Goal: Task Accomplishment & Management: Manage account settings

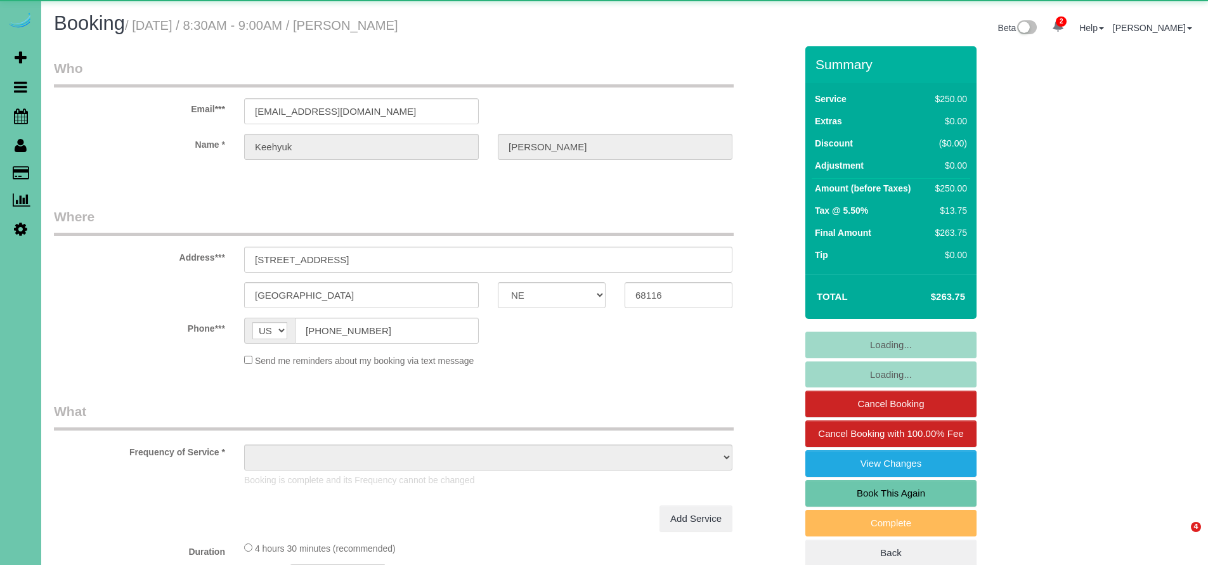
select select "NE"
select select "object:735"
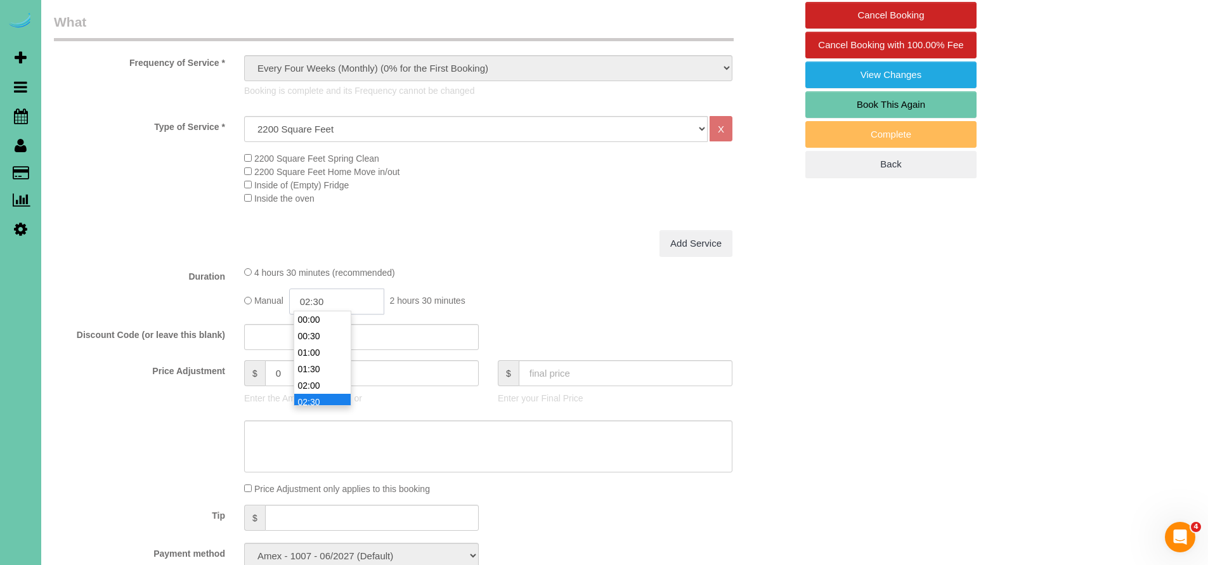
scroll to position [66, 0]
drag, startPoint x: 330, startPoint y: 300, endPoint x: 290, endPoint y: 306, distance: 40.4
click at [290, 306] on div "Manual 02:30 2 hours 30 minutes" at bounding box center [488, 301] width 488 height 26
click at [537, 239] on div "Add Service" at bounding box center [488, 243] width 507 height 27
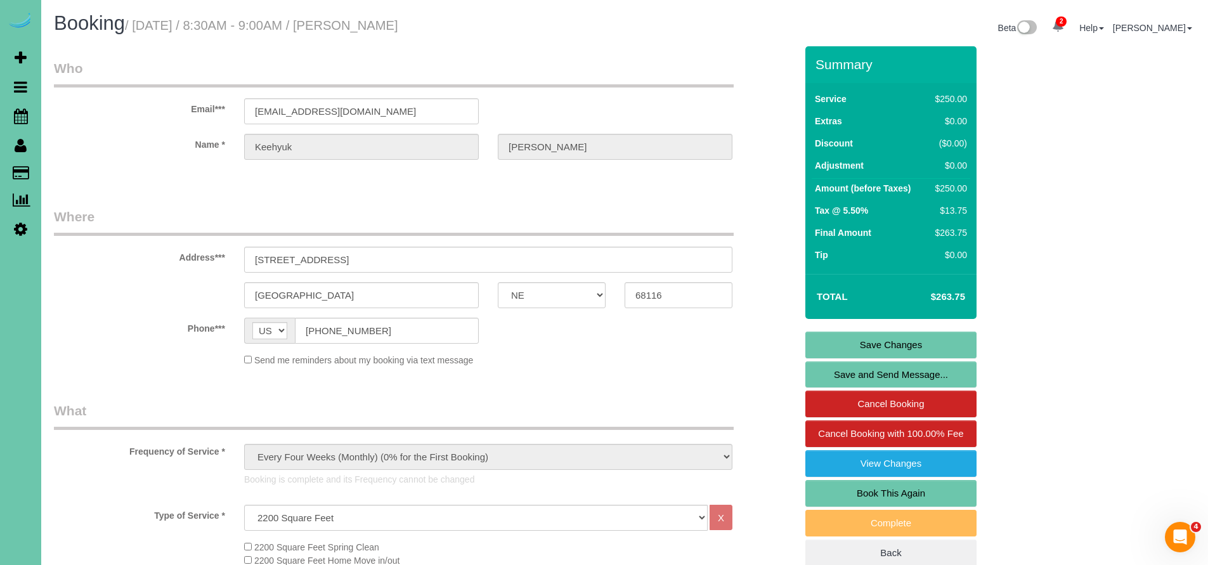
click at [890, 492] on link "Book This Again" at bounding box center [890, 493] width 171 height 27
select select "NE"
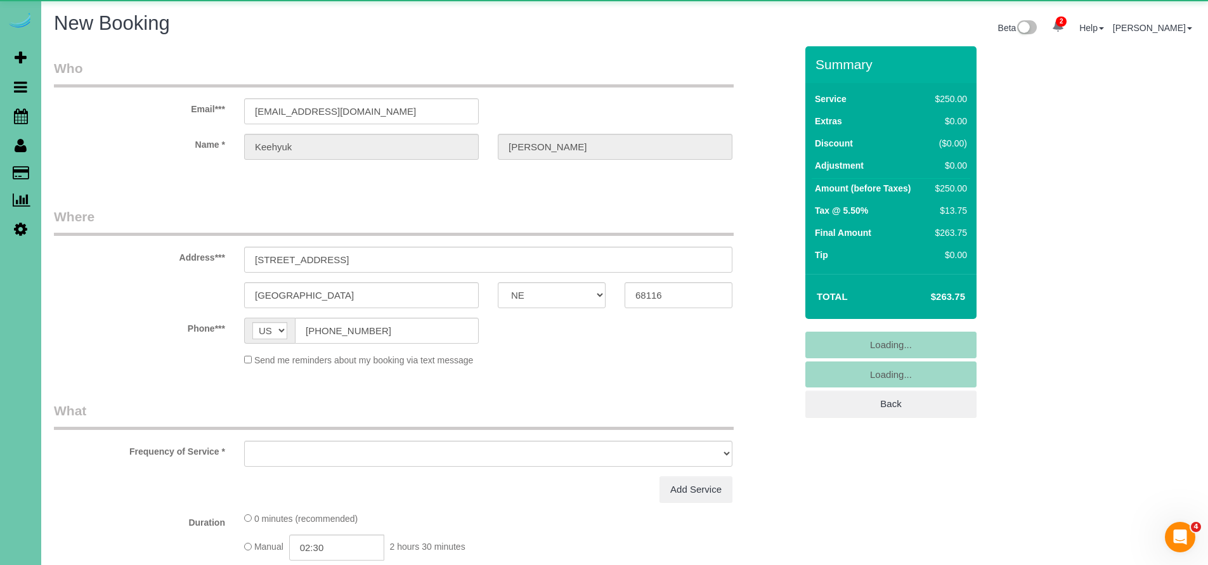
select select "object:1420"
select select "string:fspay-f67daefd-a8e6-4ae0-826a-45c029a5ca23"
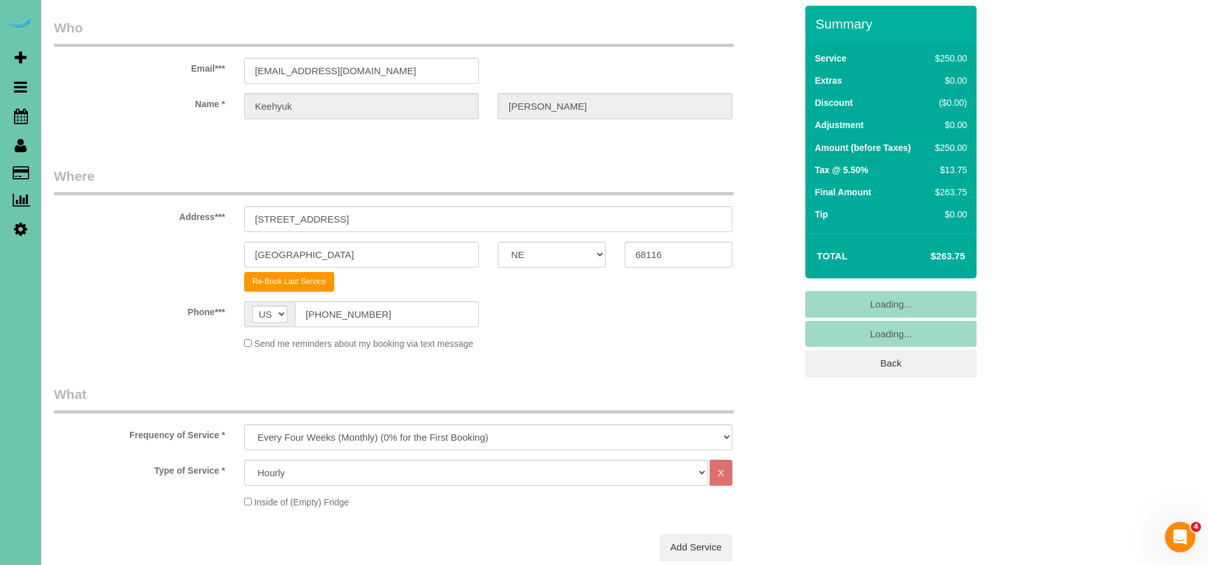
scroll to position [70, 0]
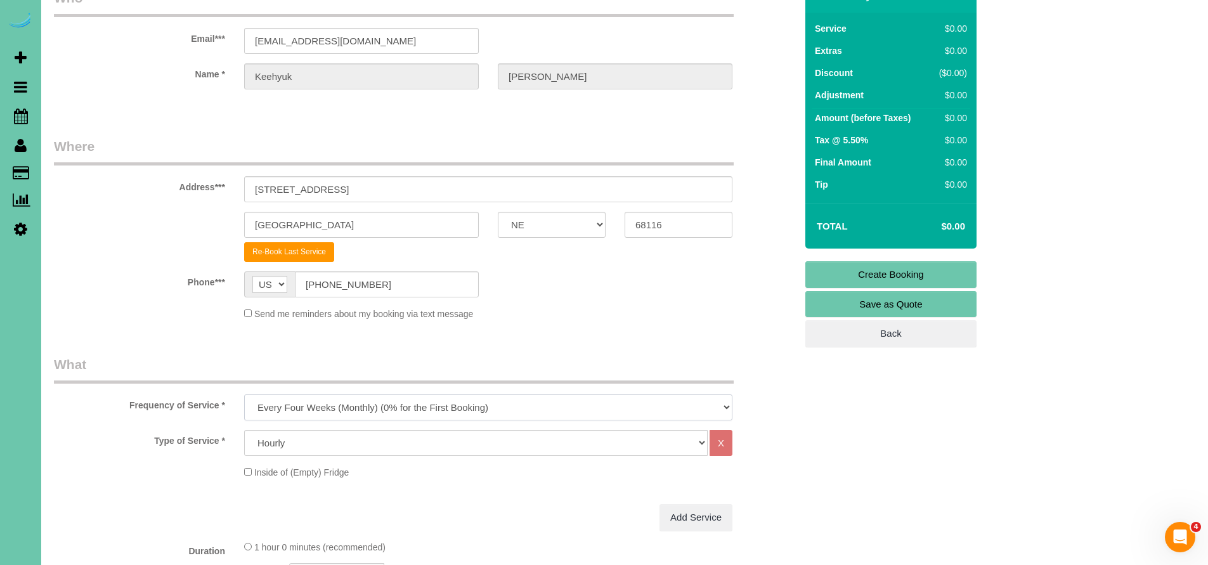
select select "object:1669"
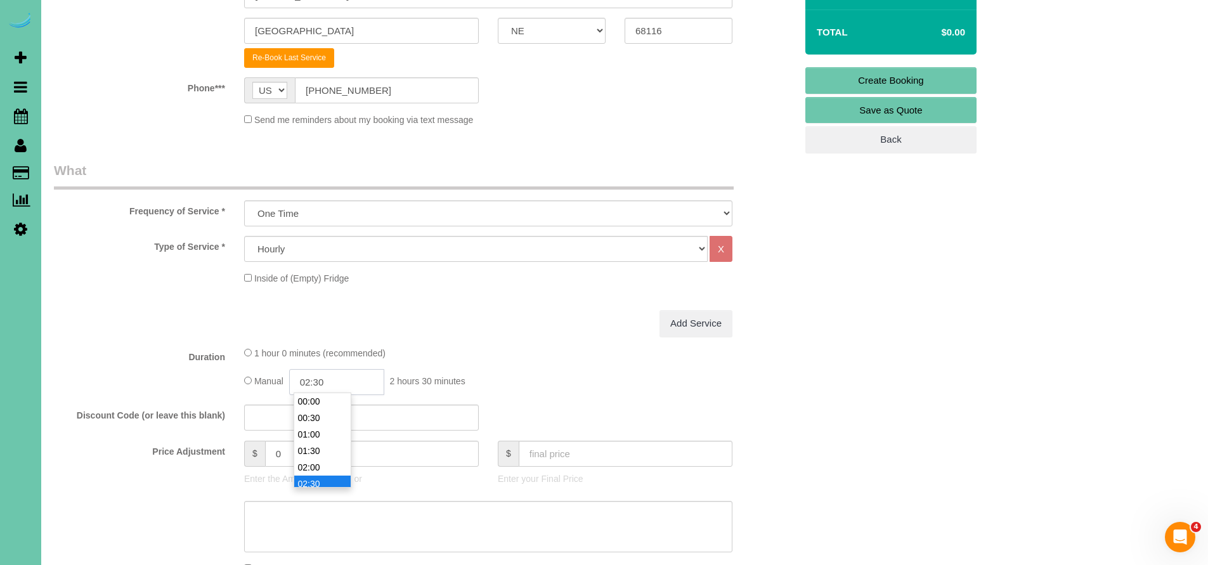
scroll to position [66, 0]
drag, startPoint x: 338, startPoint y: 383, endPoint x: 284, endPoint y: 382, distance: 54.5
click at [284, 382] on div "Manual 02:30 2 hours 30 minutes" at bounding box center [488, 382] width 488 height 26
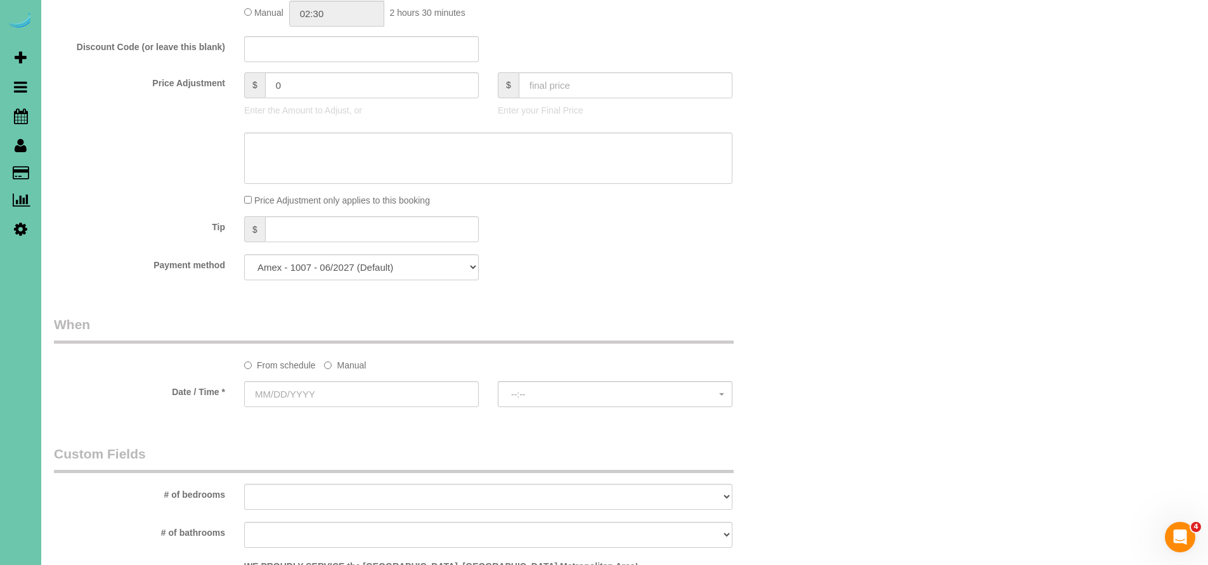
scroll to position [648, 0]
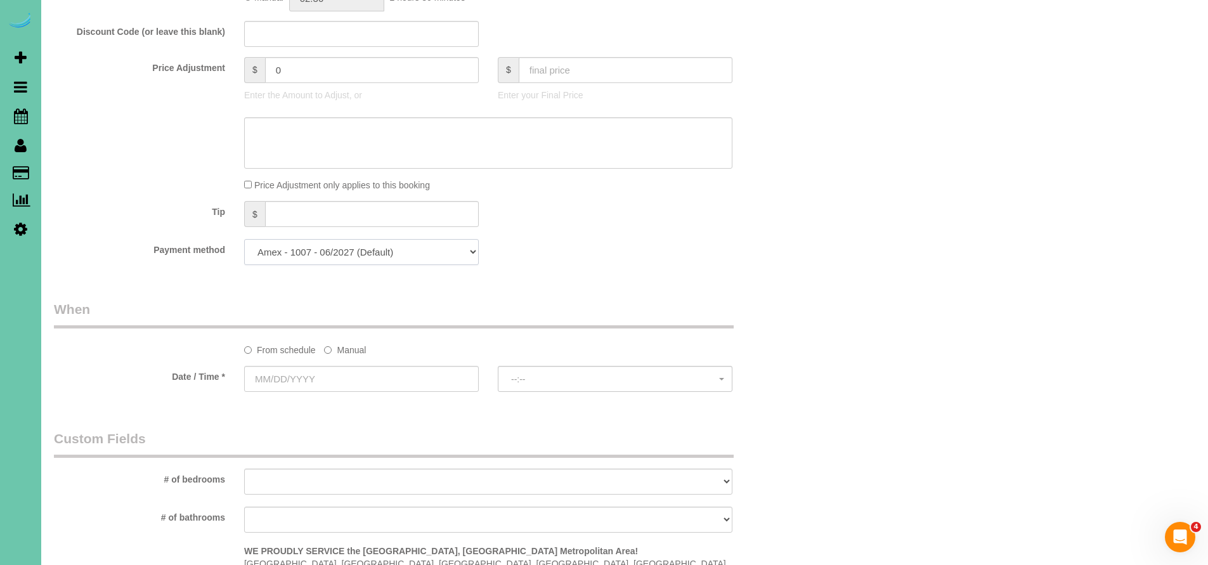
select select "string:check"
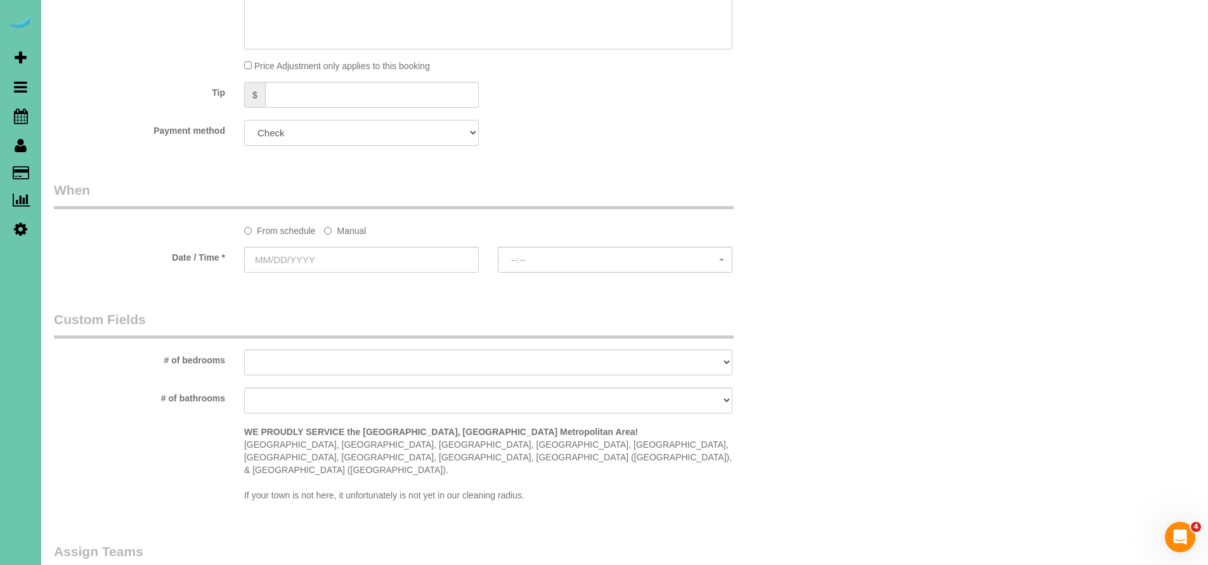
scroll to position [770, 0]
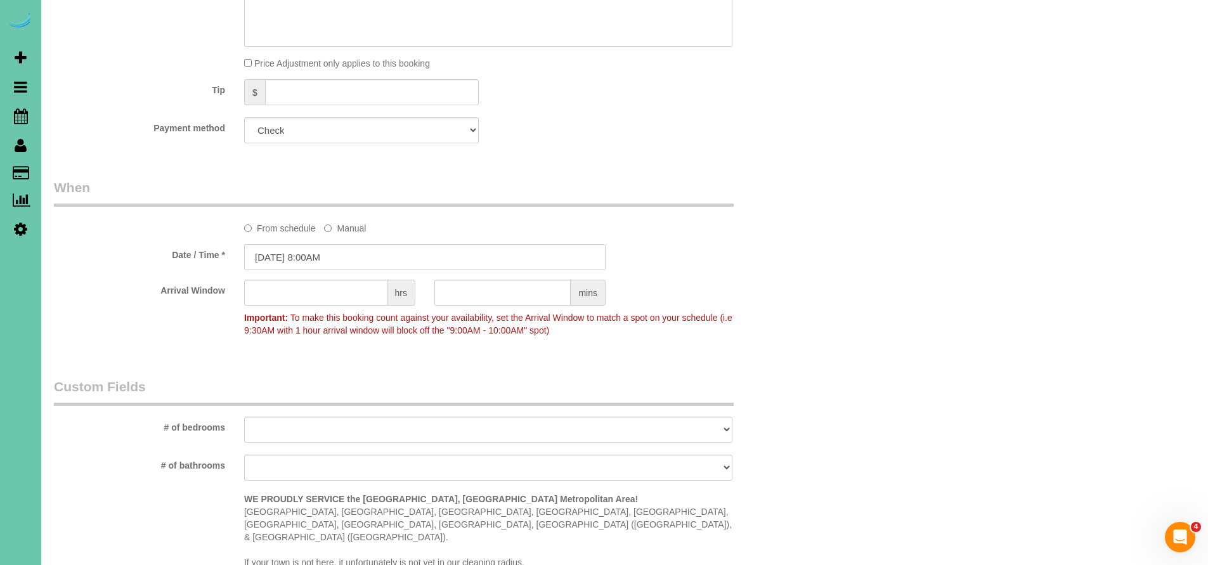
click at [351, 254] on input "[DATE] 8:00AM" at bounding box center [424, 257] width 361 height 26
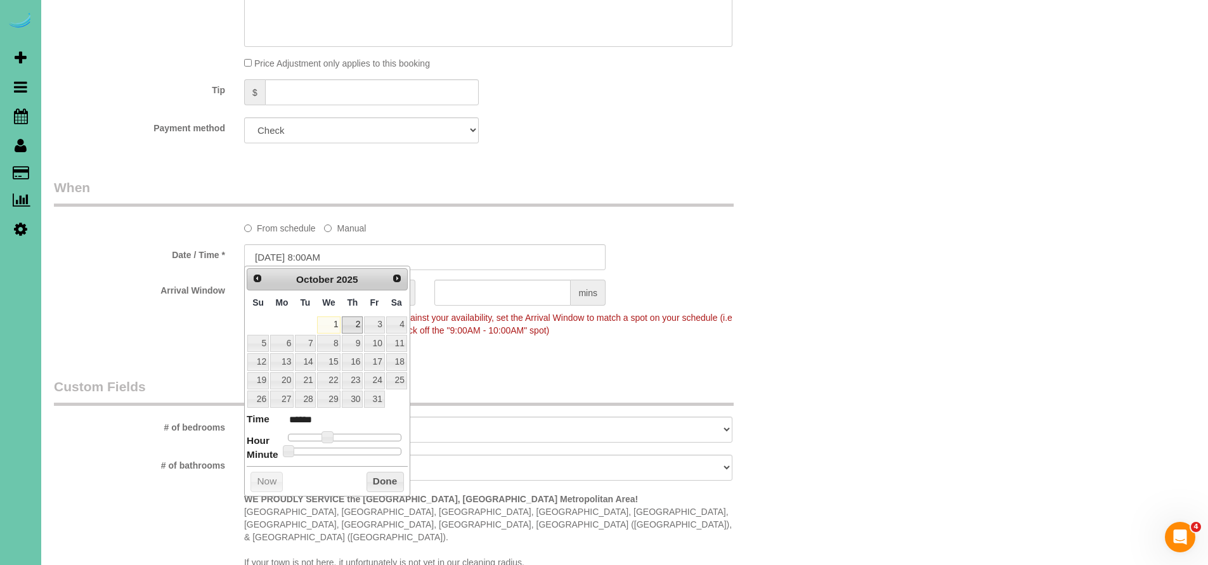
click at [359, 320] on link "2" at bounding box center [352, 324] width 21 height 17
type input "10/02/2025 9:00AM"
type input "******"
type input "10/02/2025 10:00AM"
type input "*******"
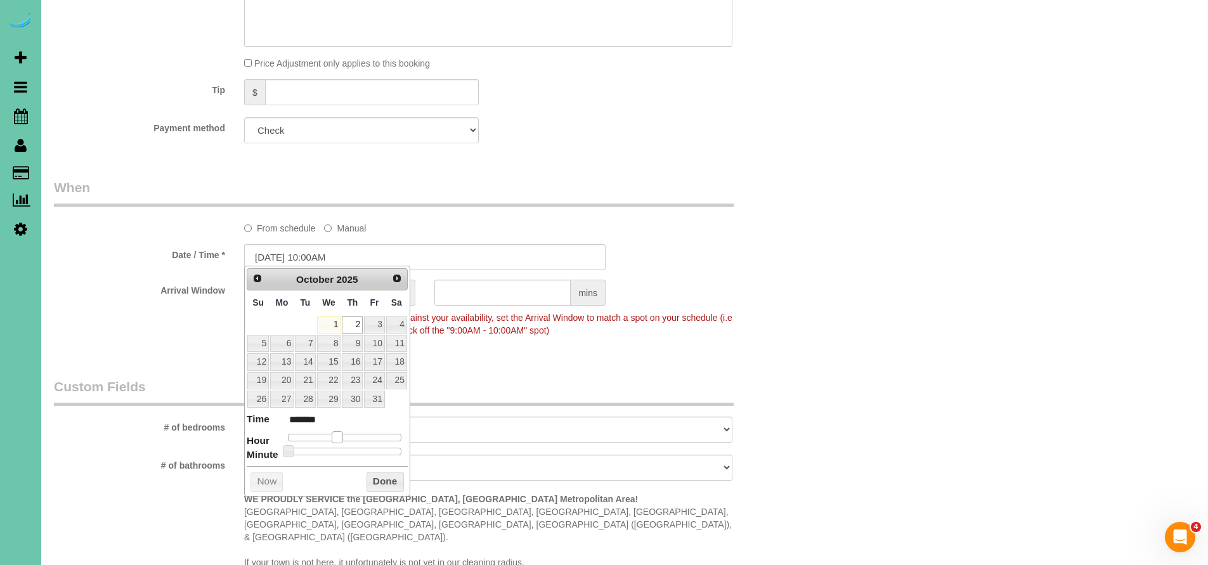
type input "10/02/2025 11:00AM"
type input "*******"
type input "10/02/2025 12:00PM"
type input "*******"
type input "10/02/2025 1:00PM"
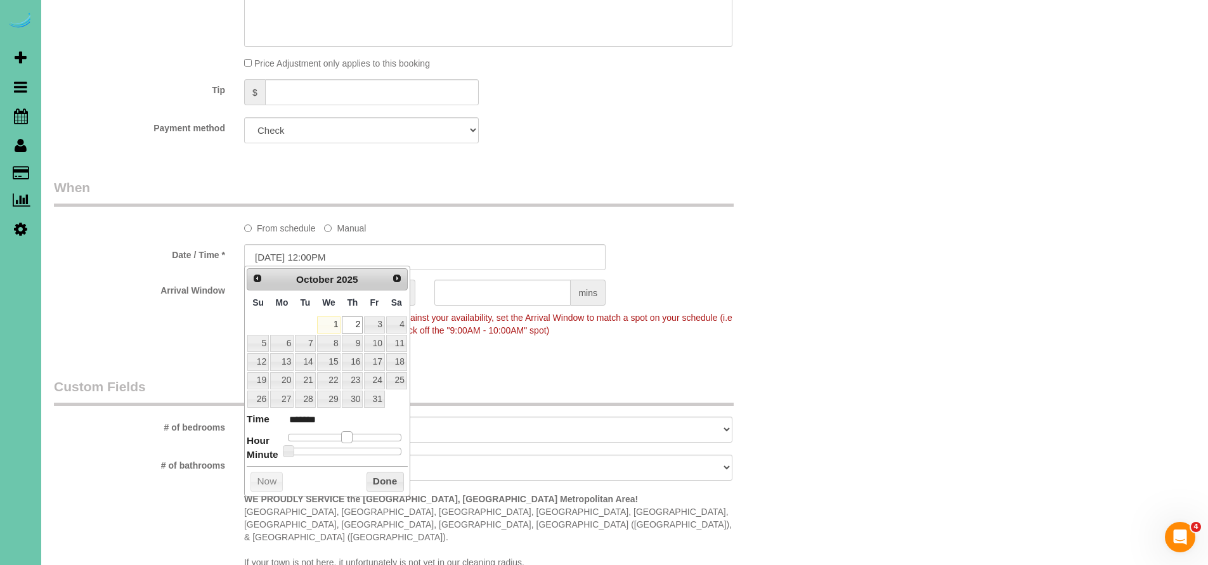
type input "******"
type input "10/02/2025 2:00PM"
type input "******"
type input "10/02/2025 3:00PM"
type input "******"
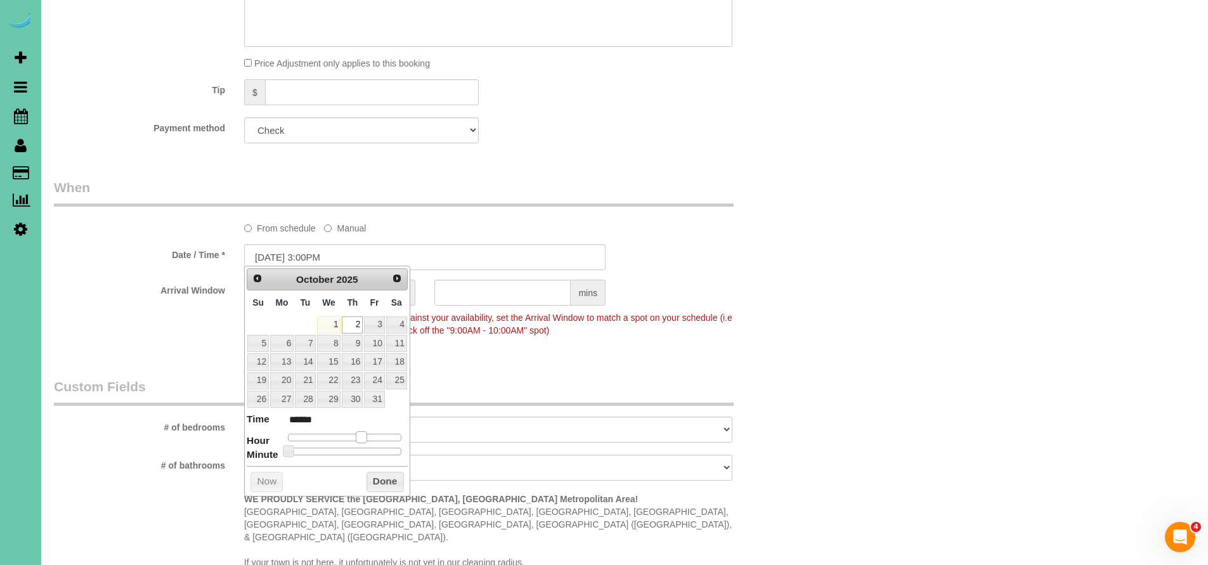
drag, startPoint x: 332, startPoint y: 430, endPoint x: 369, endPoint y: 430, distance: 37.4
click at [369, 434] on div at bounding box center [344, 438] width 113 height 8
type input "10/02/2025 4:00PM"
type input "******"
click at [366, 434] on div at bounding box center [344, 438] width 113 height 8
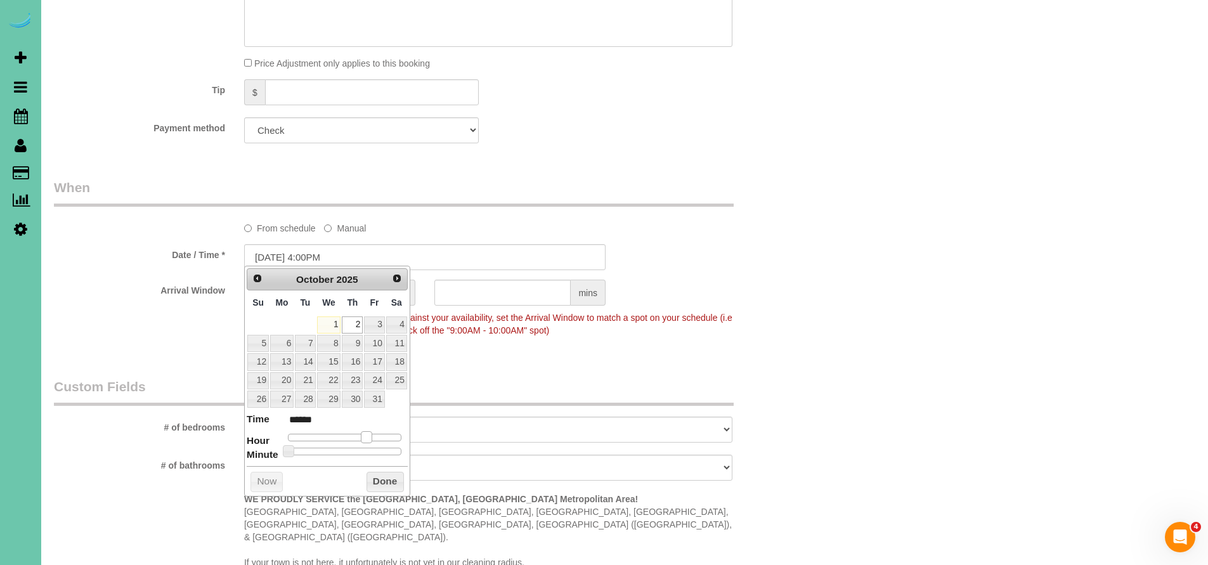
type input "10/02/2025 3:00PM"
type input "******"
type input "10/02/2025 2:00PM"
type input "******"
drag, startPoint x: 365, startPoint y: 430, endPoint x: 356, endPoint y: 430, distance: 8.9
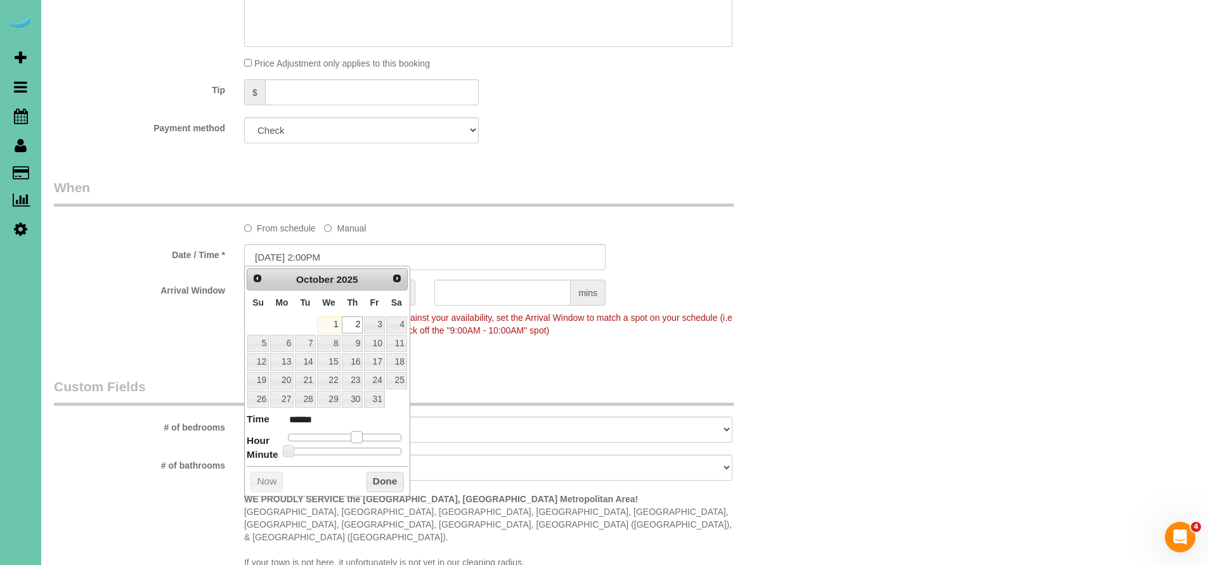
click at [356, 431] on span at bounding box center [356, 436] width 11 height 11
type input "10/02/2025 2:05PM"
type input "******"
type input "10/02/2025 2:10PM"
type input "******"
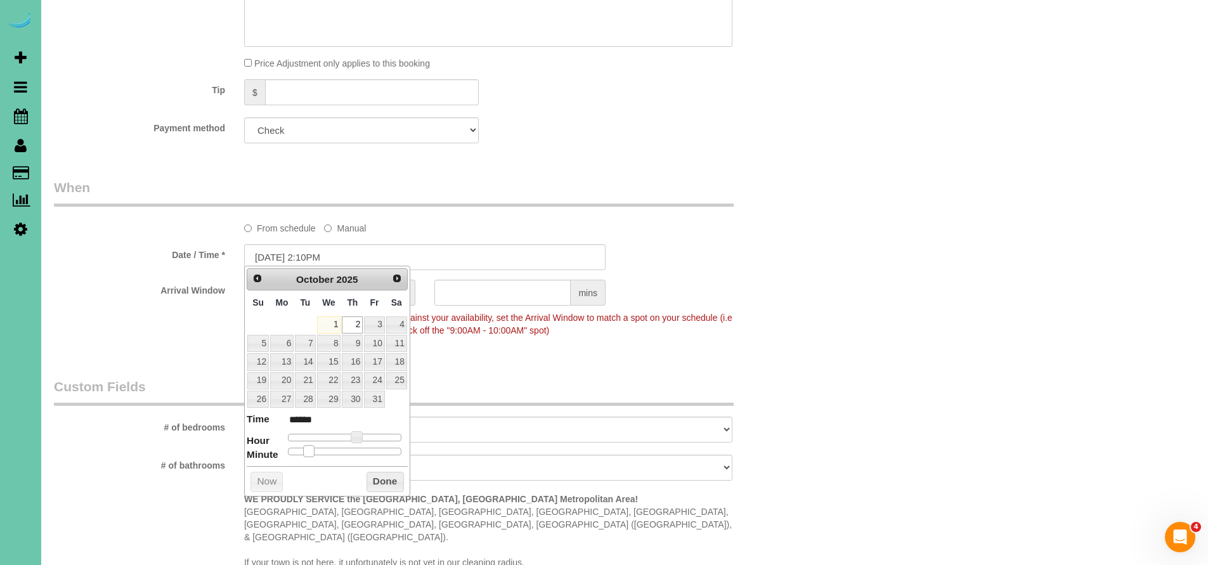
type input "10/02/2025 2:15PM"
type input "******"
type input "10/02/2025 2:20PM"
type input "******"
type input "10/02/2025 2:25PM"
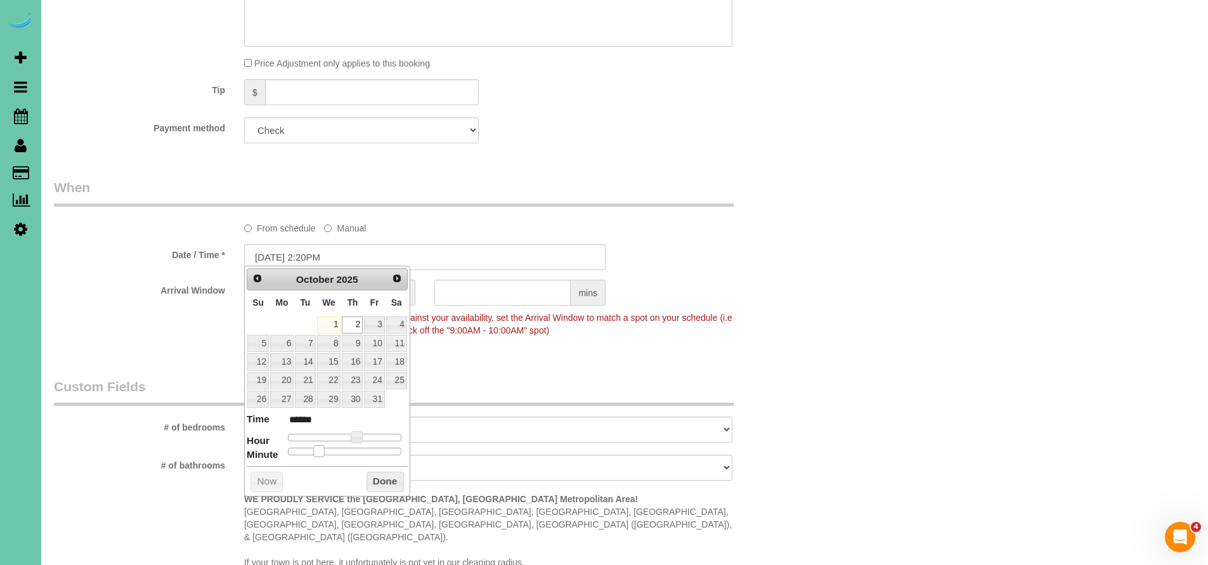
type input "******"
type input "10/02/2025 2:30PM"
type input "******"
drag, startPoint x: 288, startPoint y: 446, endPoint x: 347, endPoint y: 444, distance: 58.3
click at [347, 445] on span at bounding box center [349, 450] width 11 height 11
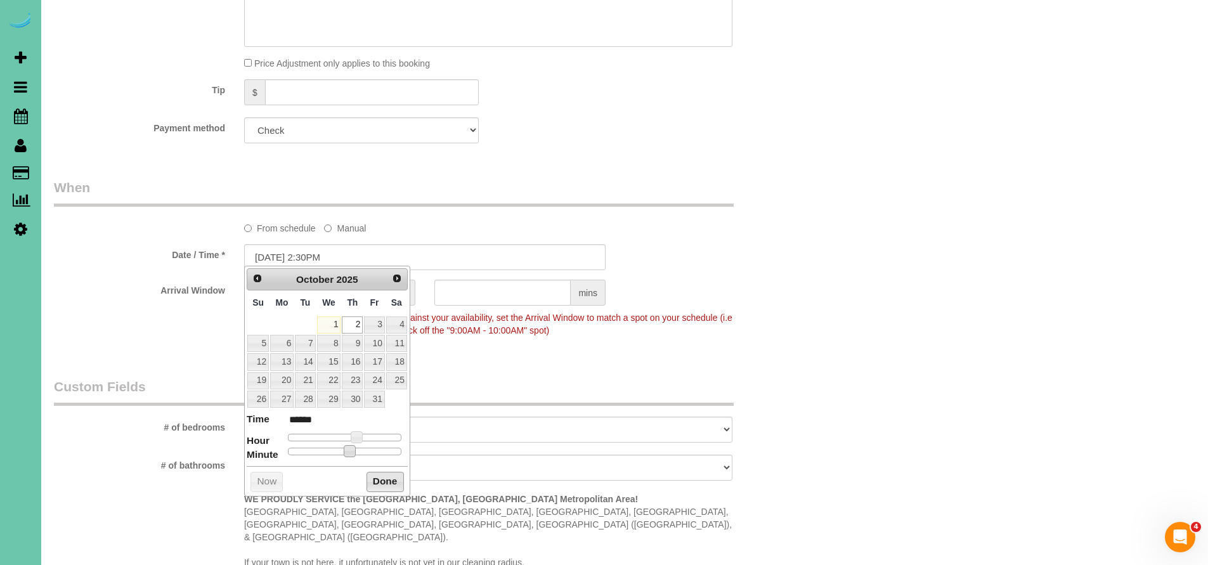
click at [375, 479] on button "Done" at bounding box center [384, 482] width 37 height 20
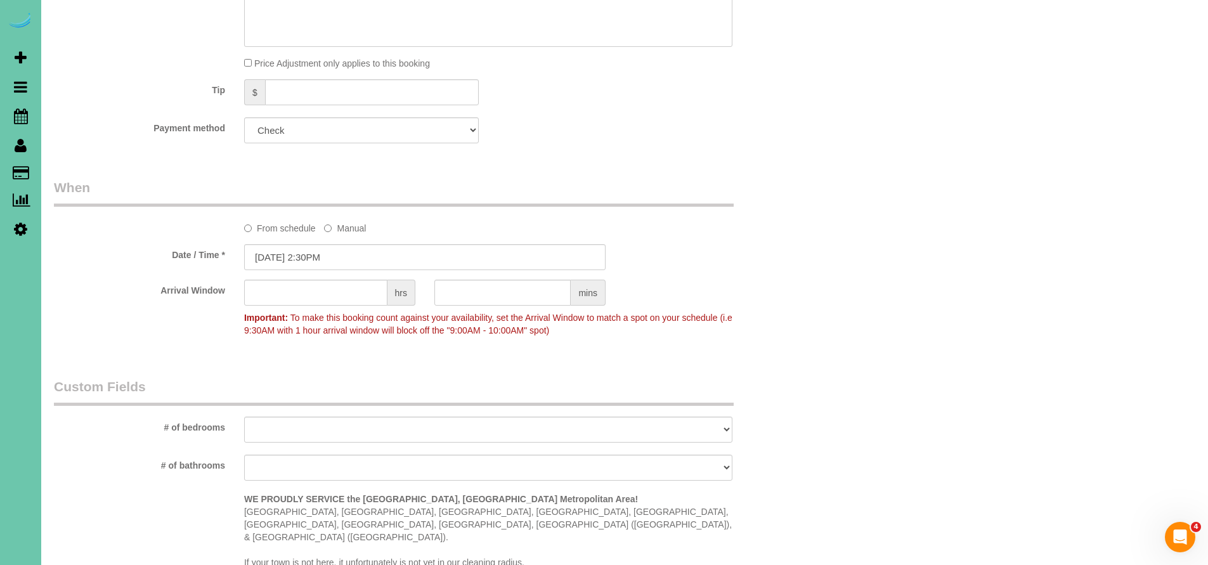
click at [373, 352] on div "Who Email*** keehyukkim@gmail.com Name * Keehyuk Kim Where Address*** 6454 N 17…" at bounding box center [424, 136] width 761 height 1718
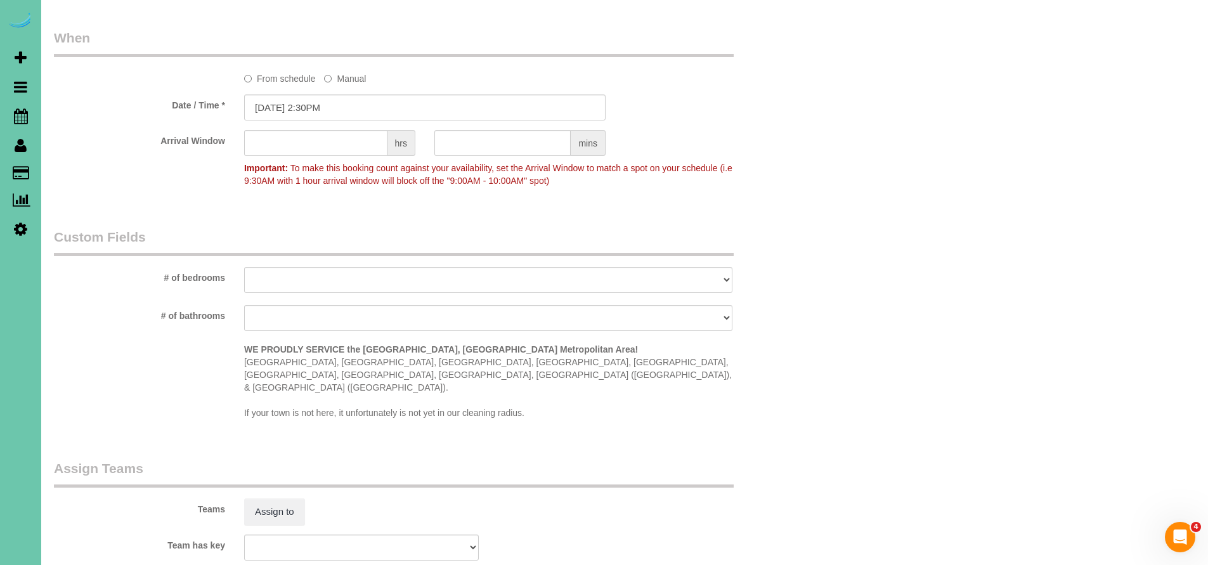
scroll to position [1103, 0]
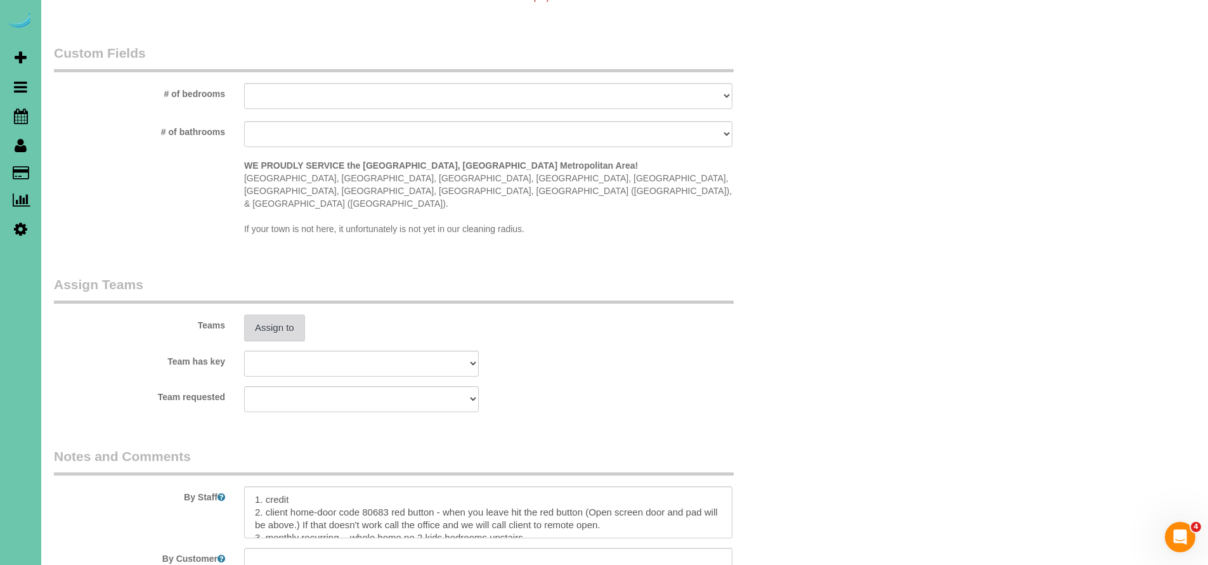
click at [280, 314] on button "Assign to" at bounding box center [274, 327] width 61 height 27
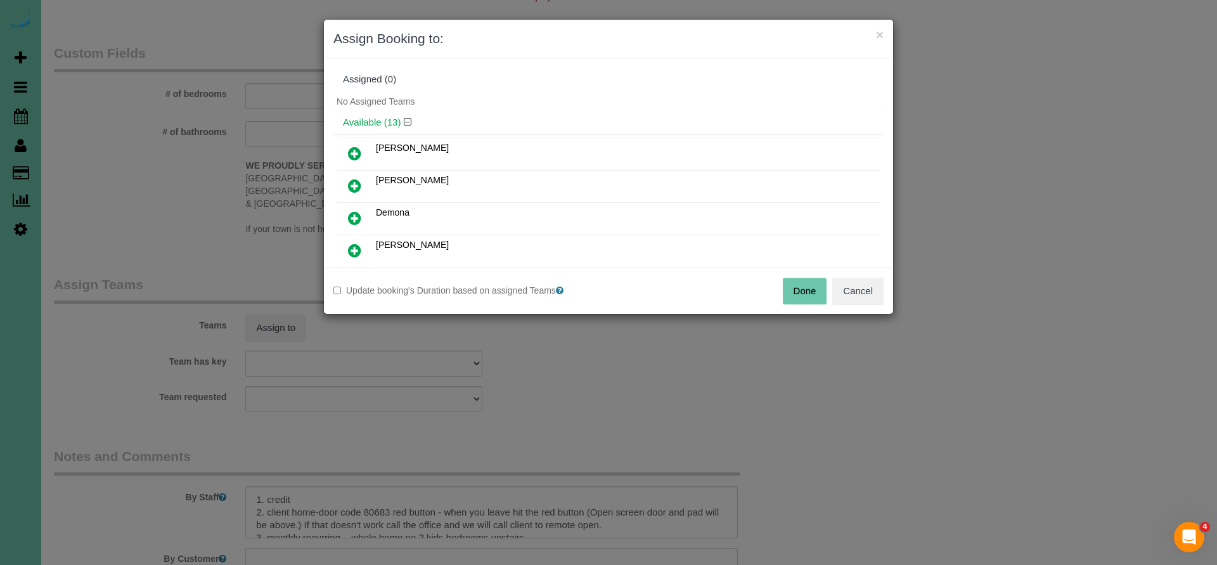
click at [354, 185] on icon at bounding box center [354, 185] width 13 height 15
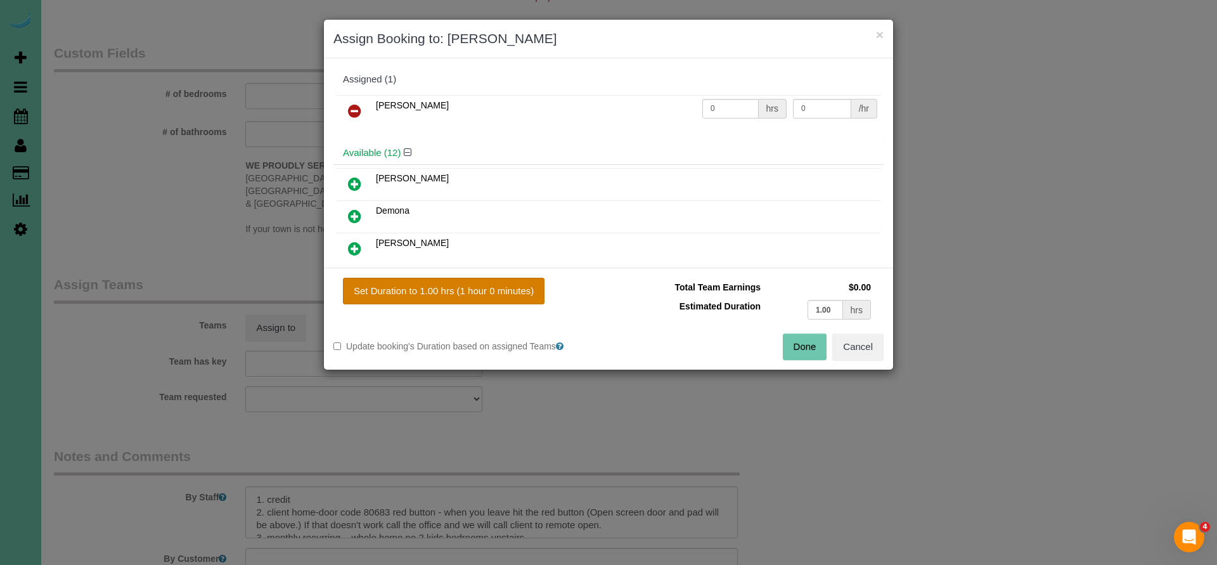
click at [389, 293] on button "Set Duration to 1.00 hrs (1 hour 0 minutes)" at bounding box center [444, 291] width 202 height 27
type input "1.00"
click at [817, 351] on button "Done" at bounding box center [805, 346] width 44 height 27
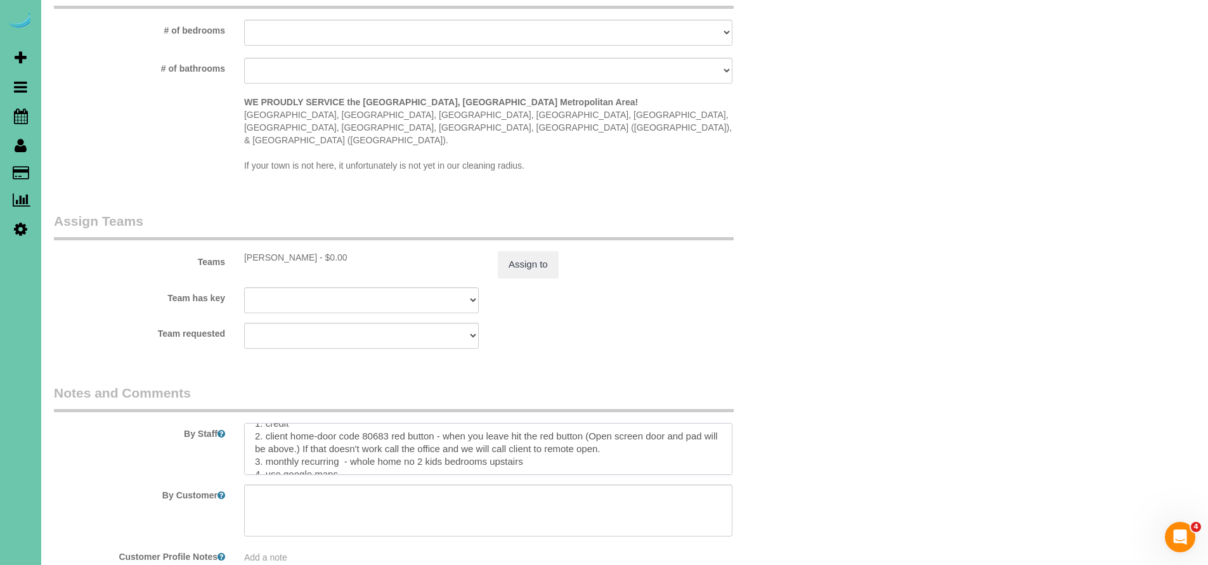
scroll to position [0, 0]
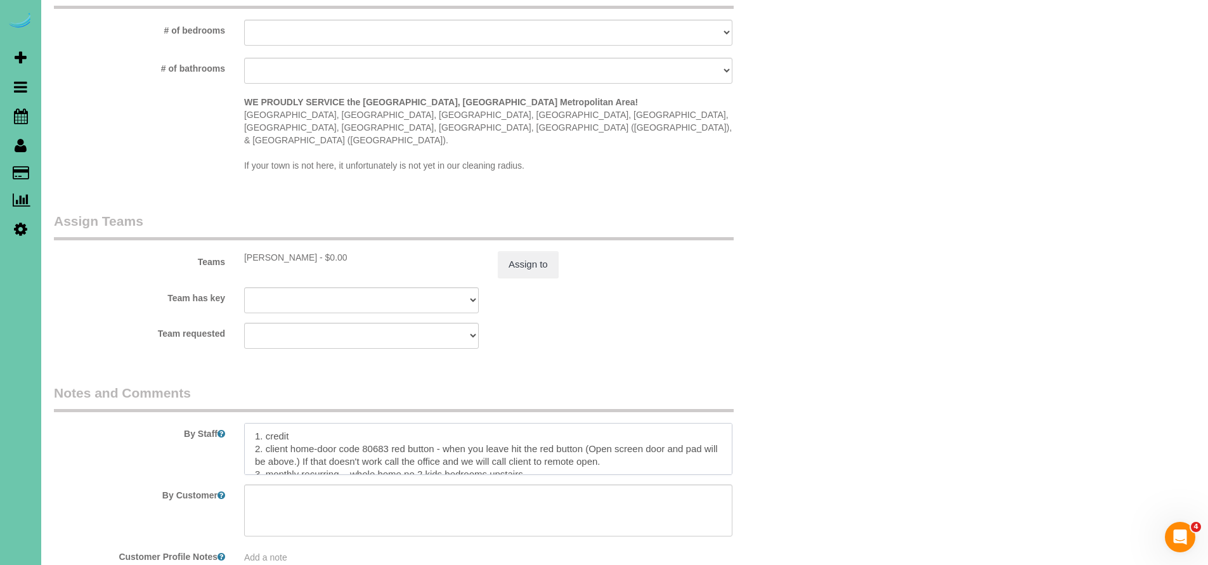
drag, startPoint x: 337, startPoint y: 436, endPoint x: 262, endPoint y: 380, distance: 94.2
click at [262, 383] on fieldset "Notes and Comments By Staff By Customer Customer Profile Notes Add a note" at bounding box center [425, 478] width 742 height 190
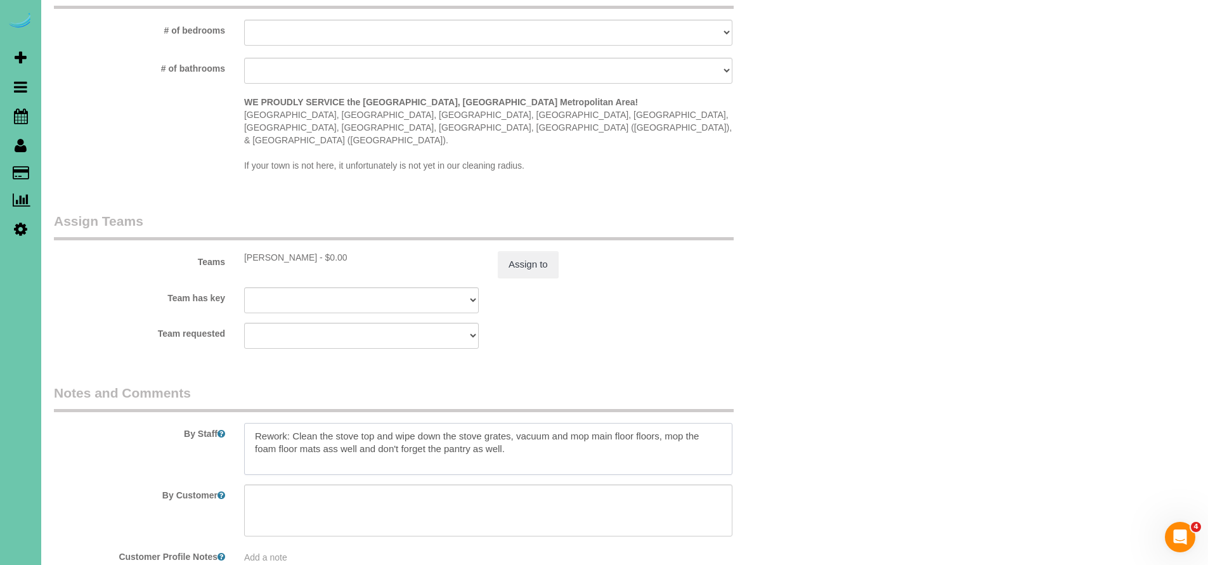
click at [338, 423] on textarea at bounding box center [488, 449] width 488 height 52
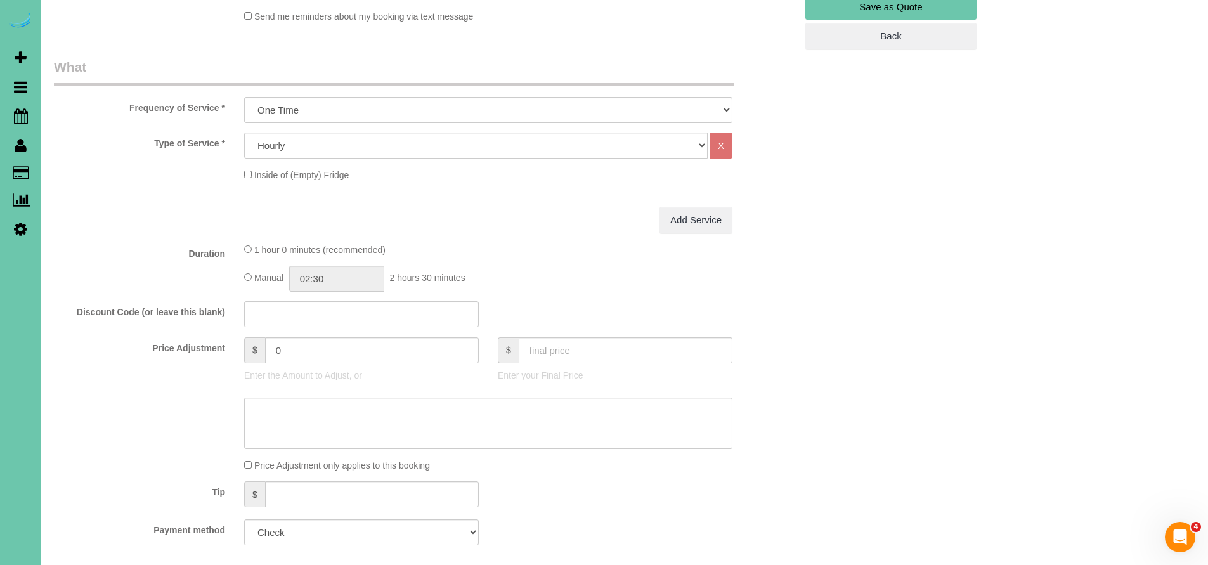
scroll to position [110, 0]
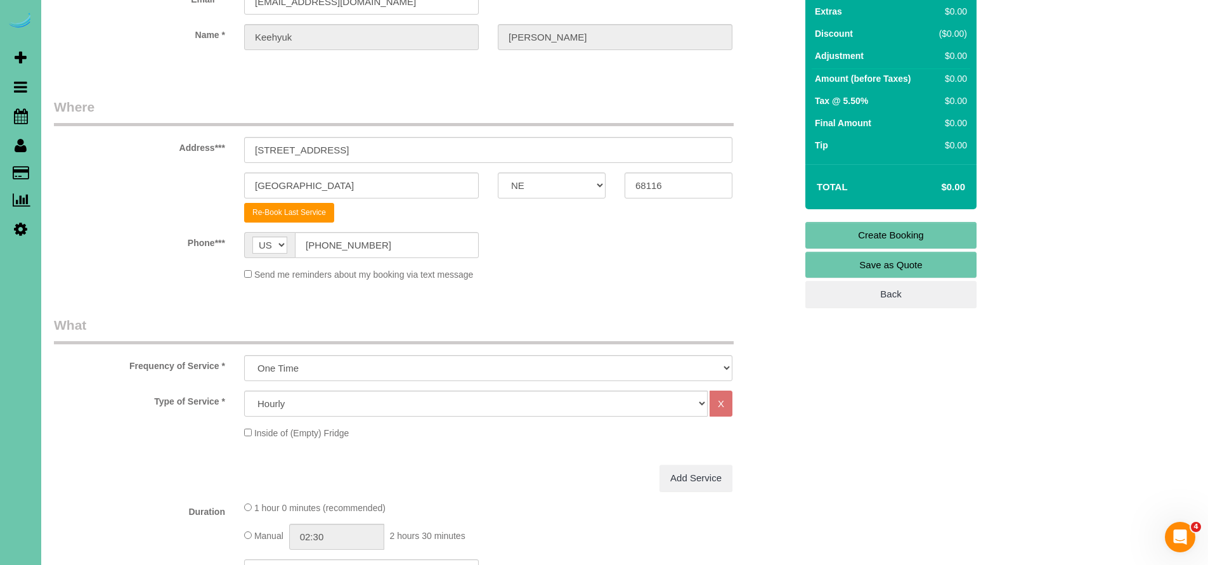
type textarea "Rework: Clean the stove top and wipe down the stove grates, vacuum and mop main…"
click at [905, 232] on link "Create Booking" at bounding box center [890, 235] width 171 height 27
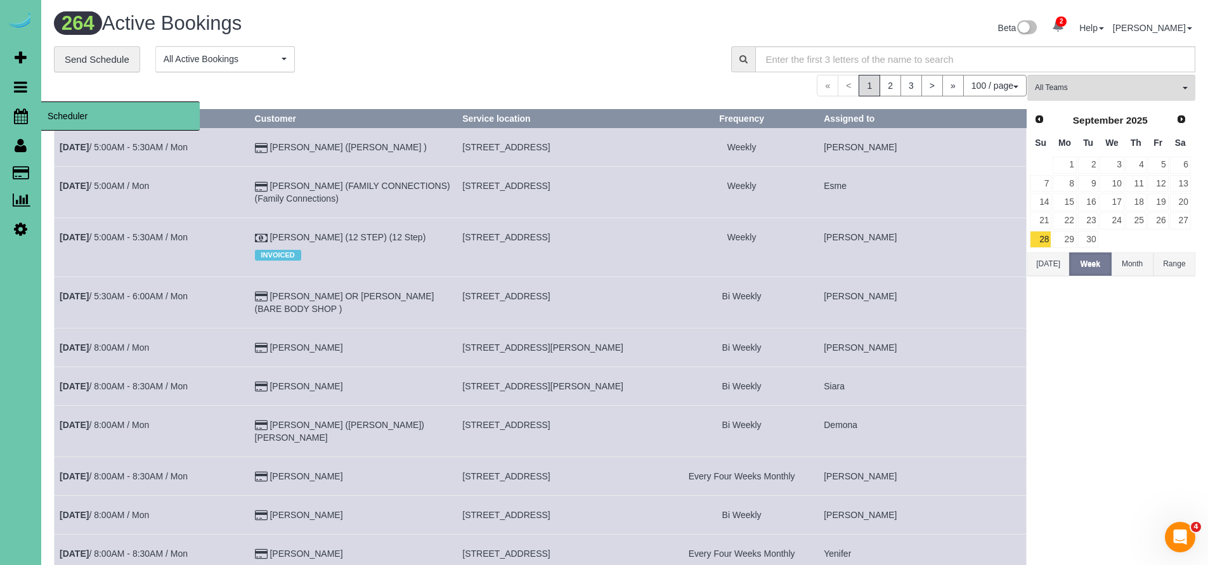
click at [21, 114] on icon at bounding box center [21, 115] width 14 height 15
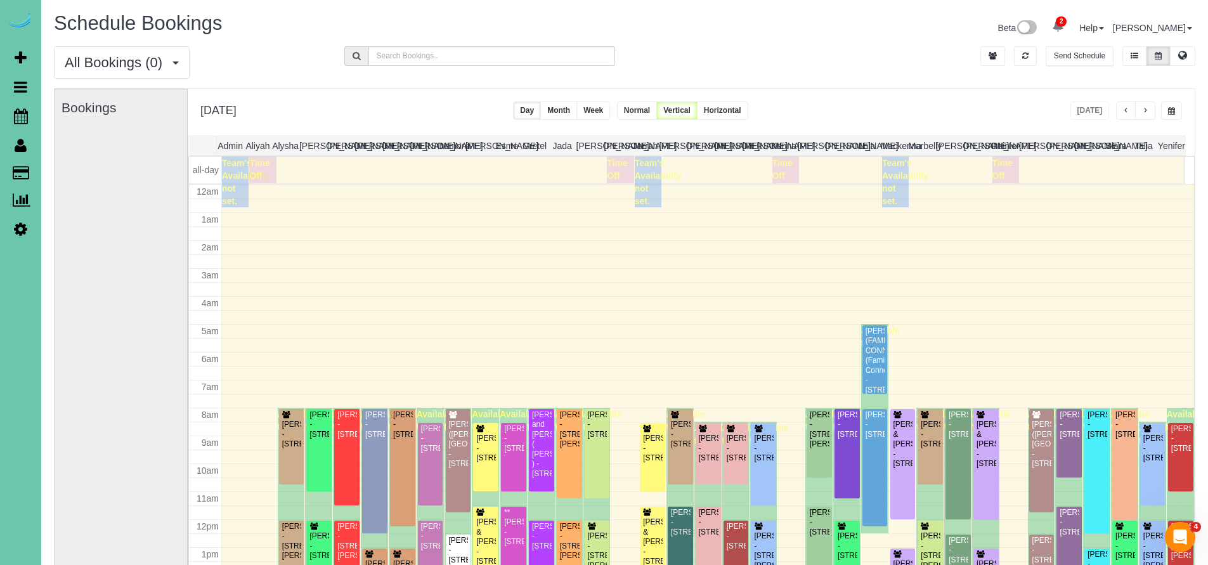
scroll to position [167, 0]
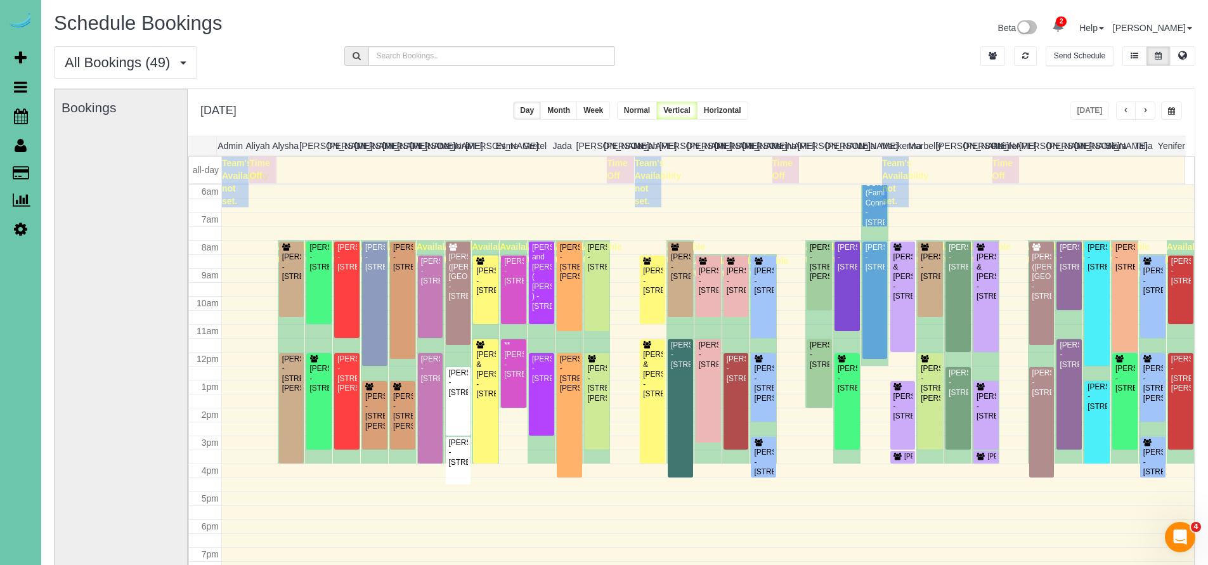
click at [1147, 106] on button "button" at bounding box center [1145, 110] width 20 height 18
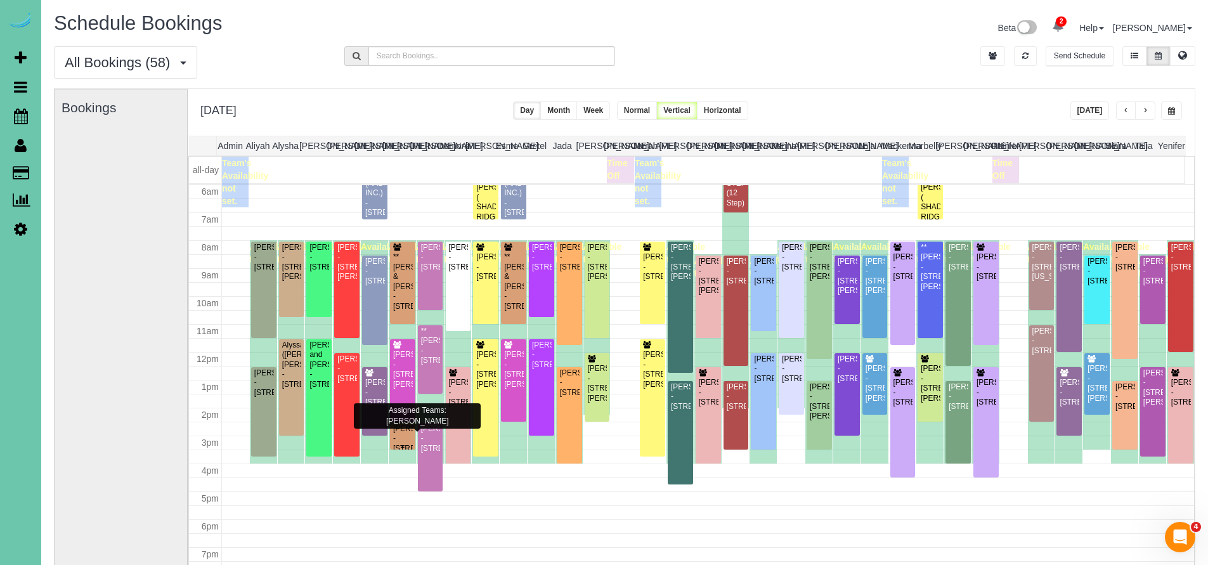
click at [401, 436] on div "Keehyuk Kim - 6454 N 170th Ave, Omaha, NE 68116" at bounding box center [402, 438] width 20 height 29
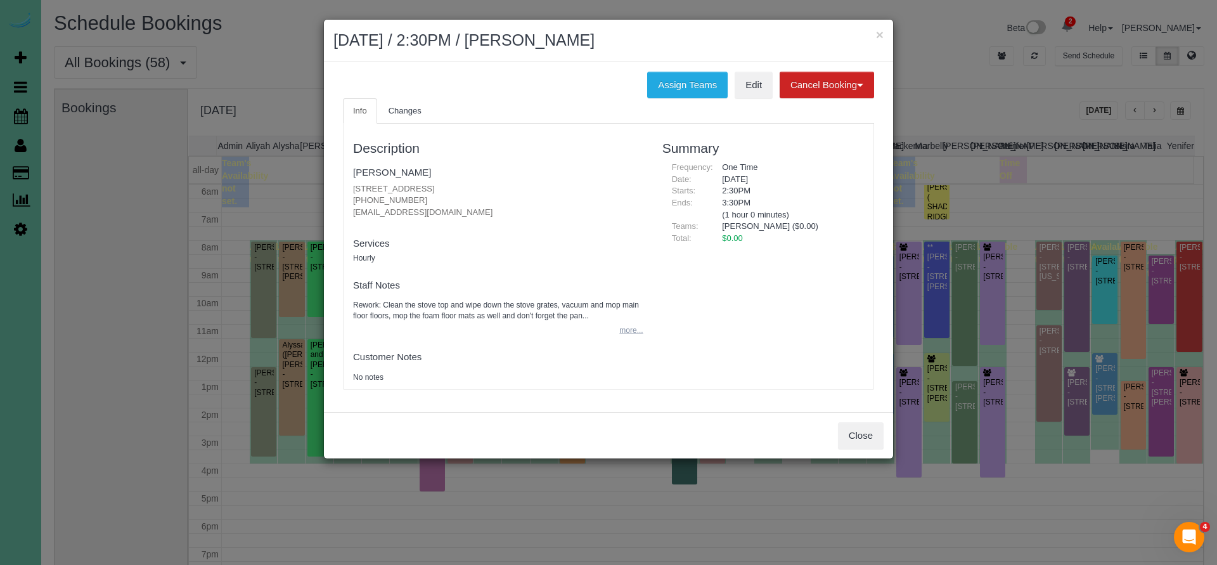
click at [628, 327] on button "more..." at bounding box center [627, 330] width 31 height 18
click at [628, 327] on button "less..." at bounding box center [628, 330] width 27 height 18
click at [628, 327] on button "more..." at bounding box center [627, 330] width 31 height 18
click at [868, 436] on button "Close" at bounding box center [861, 435] width 46 height 27
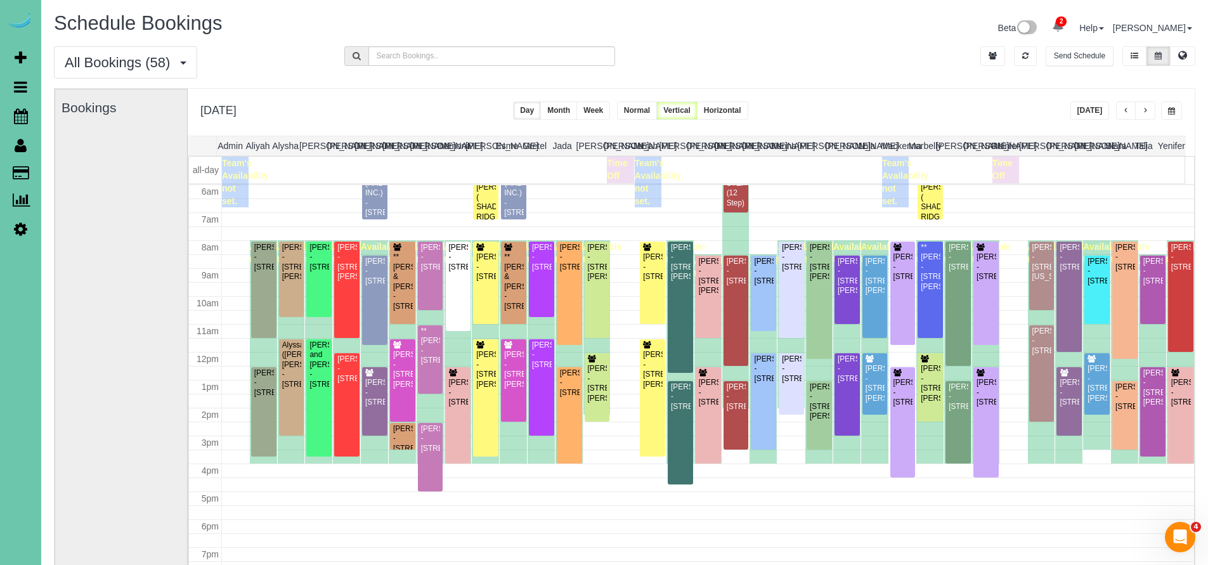
click at [16, 145] on icon at bounding box center [21, 145] width 12 height 15
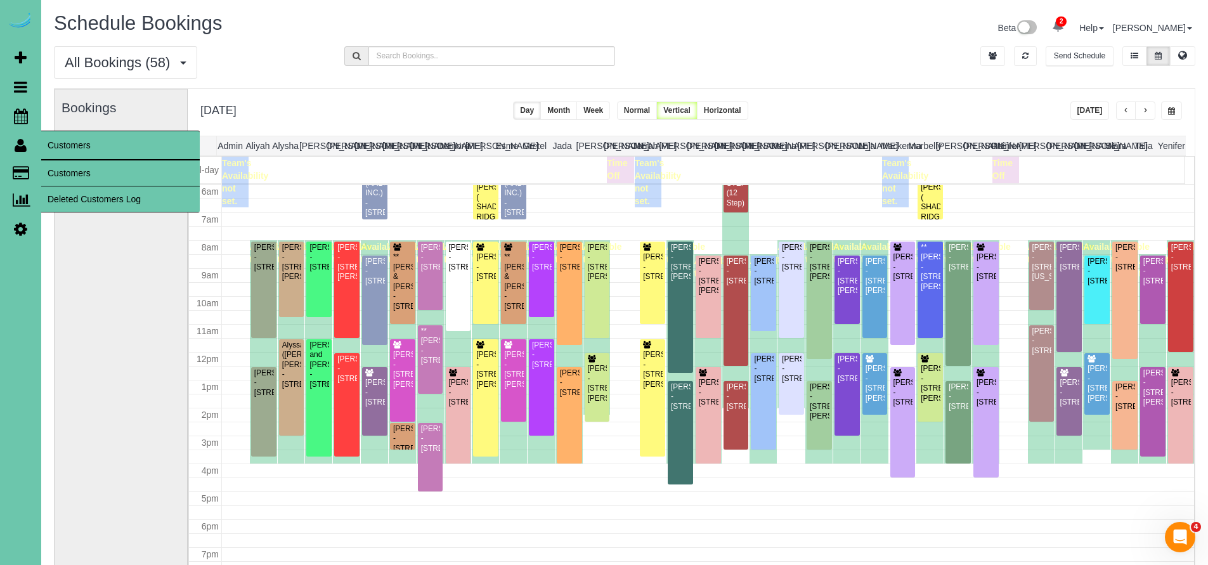
click at [94, 175] on link "Customers" at bounding box center [120, 172] width 158 height 25
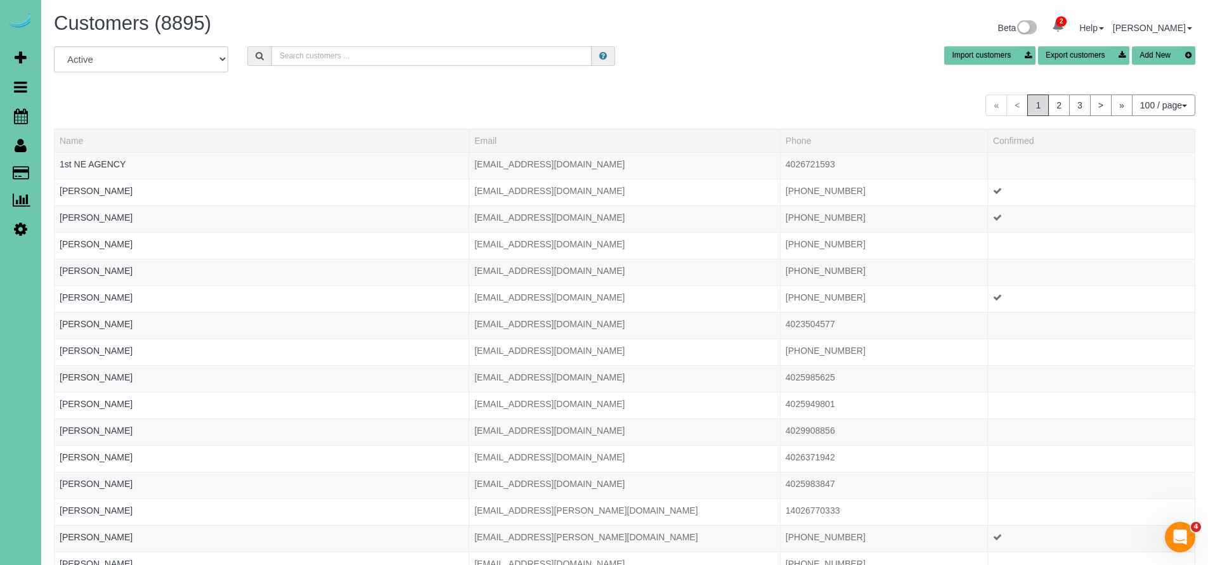
click at [339, 55] on input "text" at bounding box center [431, 56] width 320 height 20
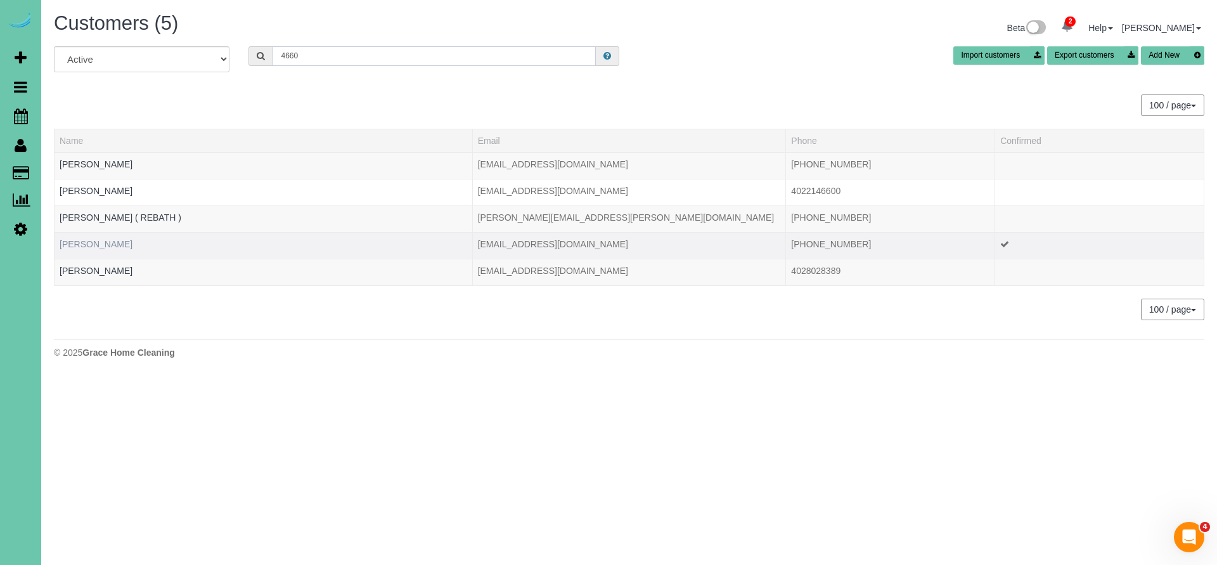
type input "4660"
click at [81, 240] on link "Nikki Dean" at bounding box center [96, 244] width 73 height 10
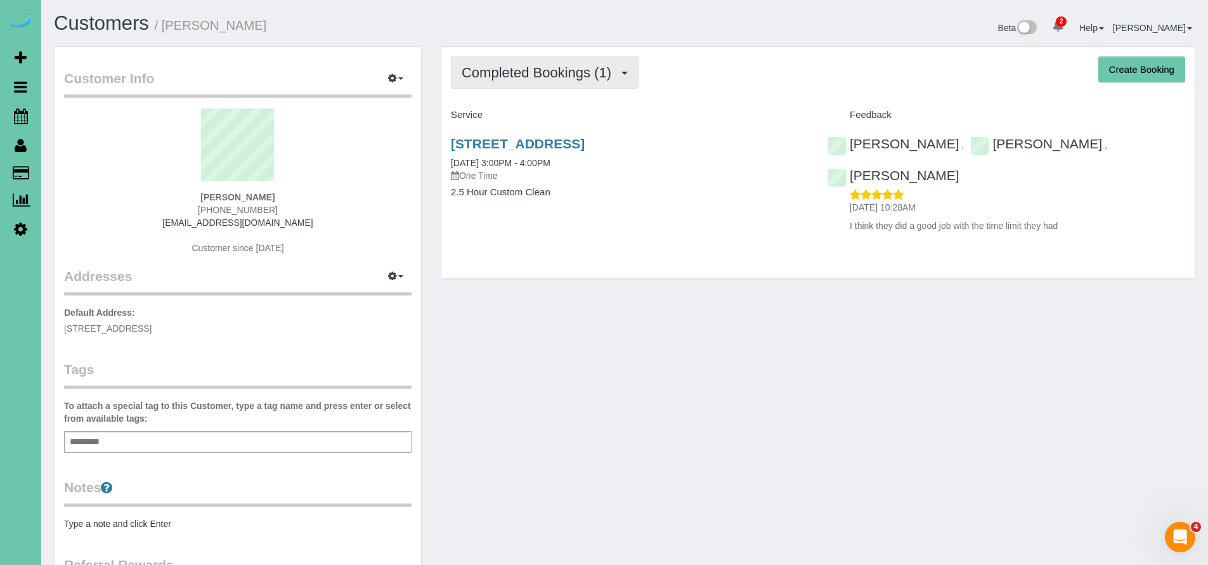
click at [572, 78] on span "Completed Bookings (1)" at bounding box center [539, 73] width 156 height 16
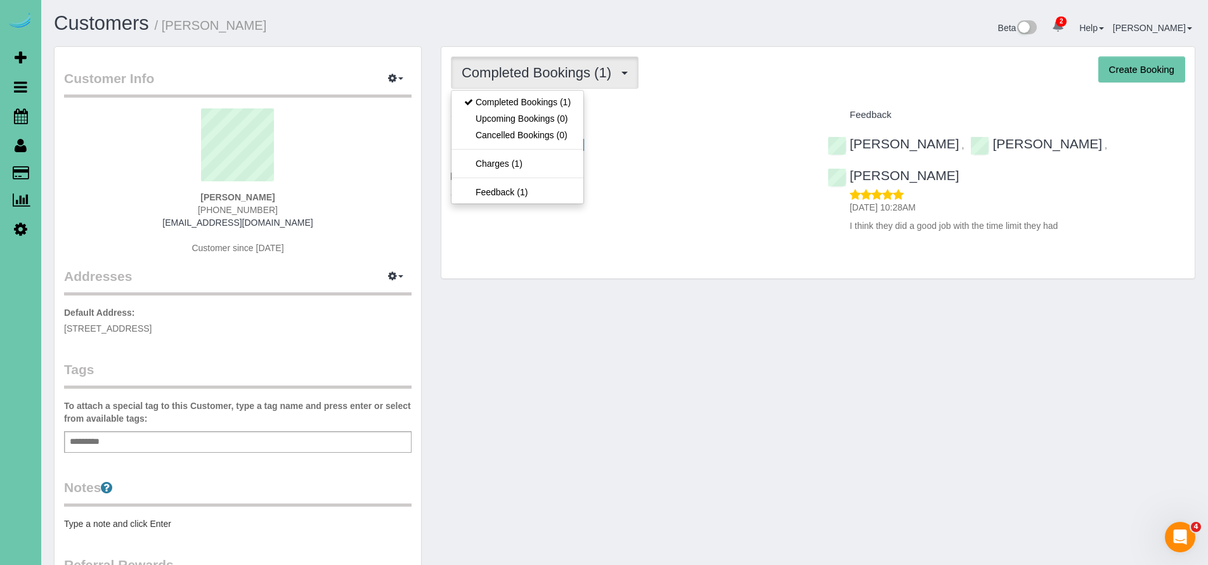
click at [740, 109] on div "Service" at bounding box center [629, 116] width 377 height 22
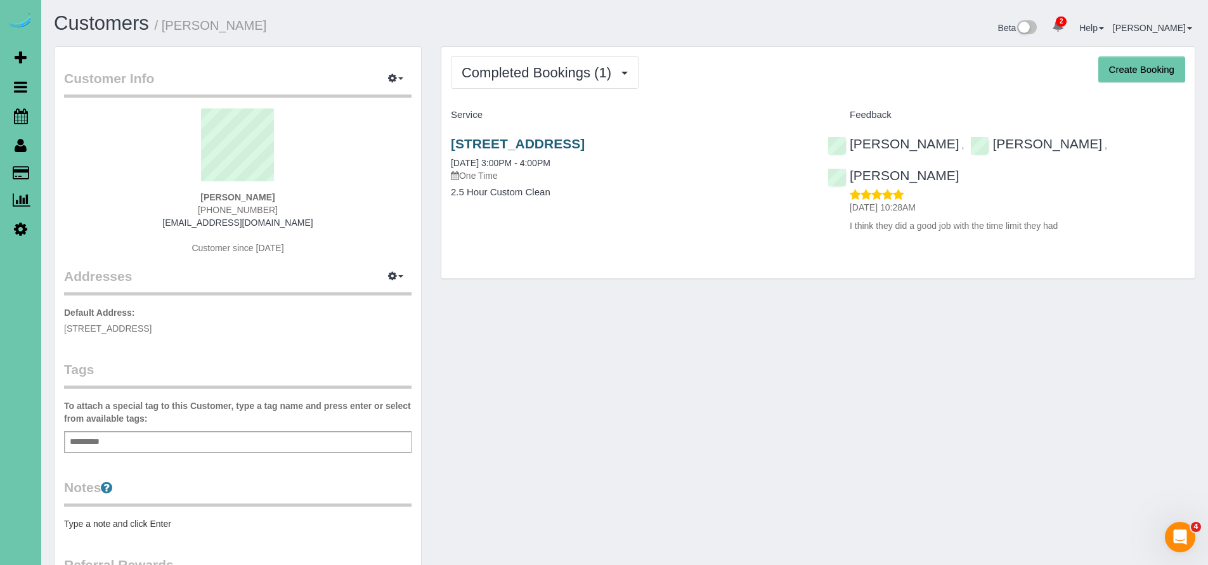
click at [584, 146] on link "15151 Redwood St, Omaha, NE 68138" at bounding box center [518, 143] width 134 height 15
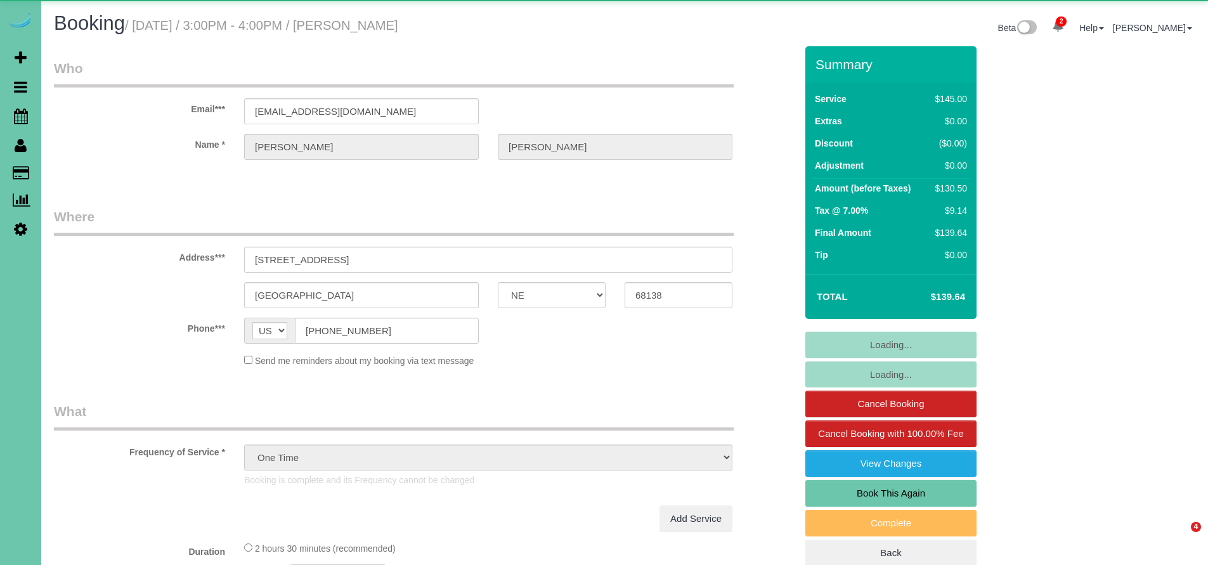
select select "NE"
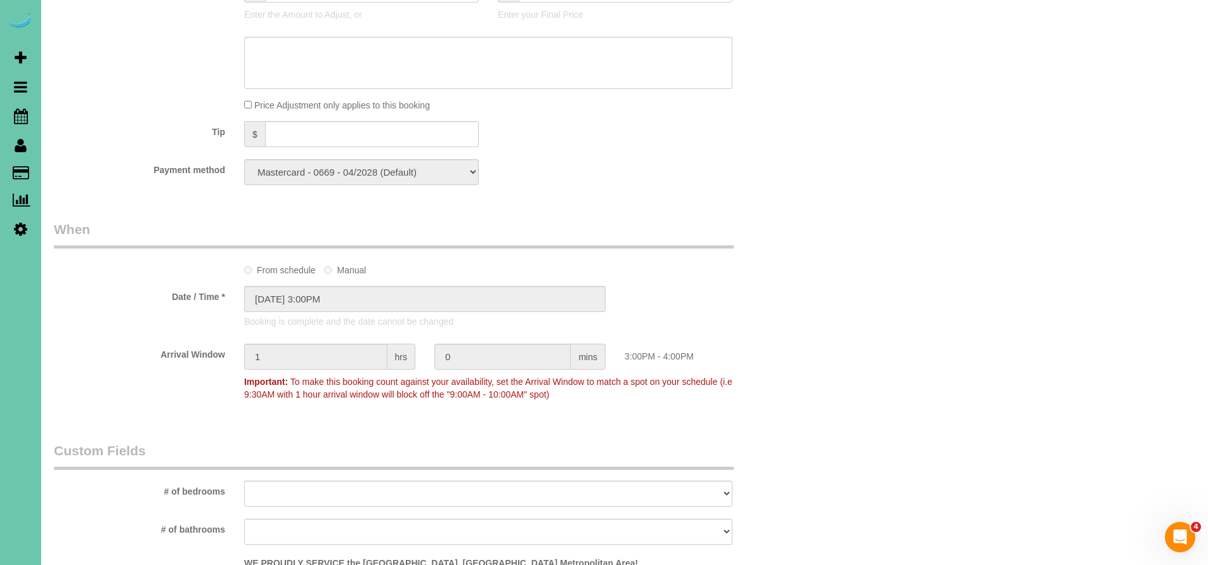
scroll to position [453, 0]
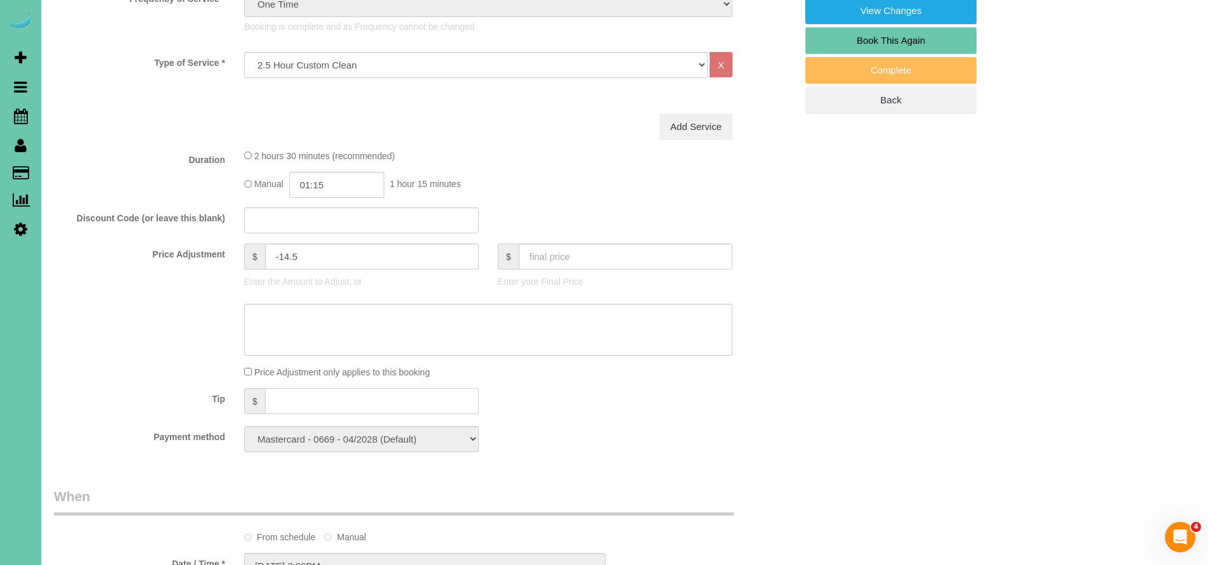
click at [295, 395] on input "text" at bounding box center [372, 401] width 214 height 26
type input "30"
click at [662, 380] on fieldset "What Frequency of Service * One Time Weekly (0% for the First Booking) Bi-Weekl…" at bounding box center [425, 205] width 742 height 513
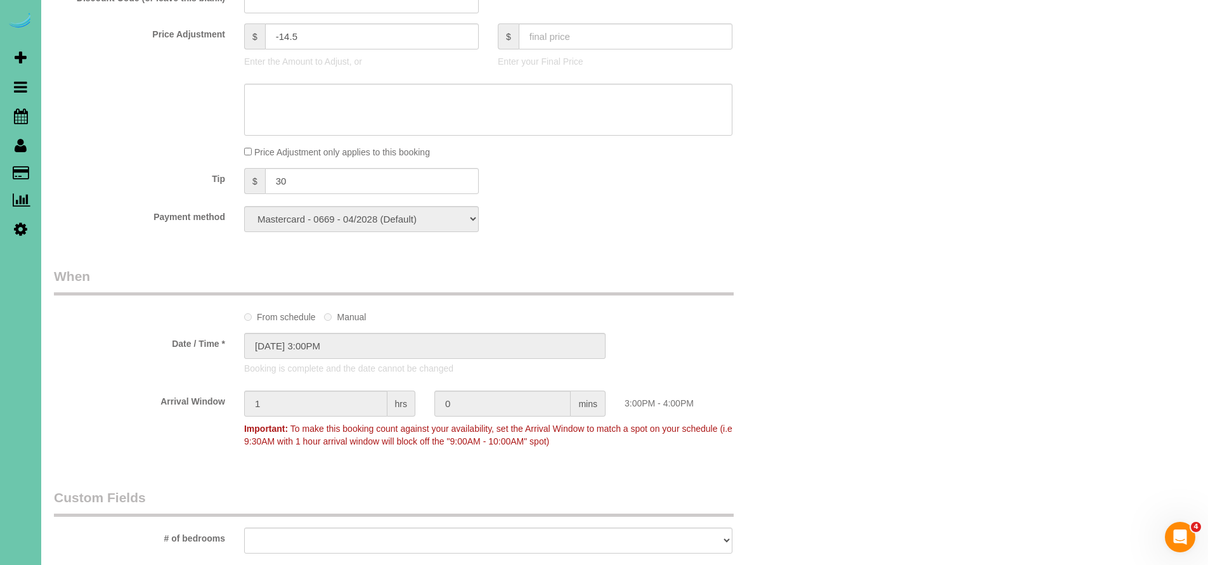
scroll to position [35, 0]
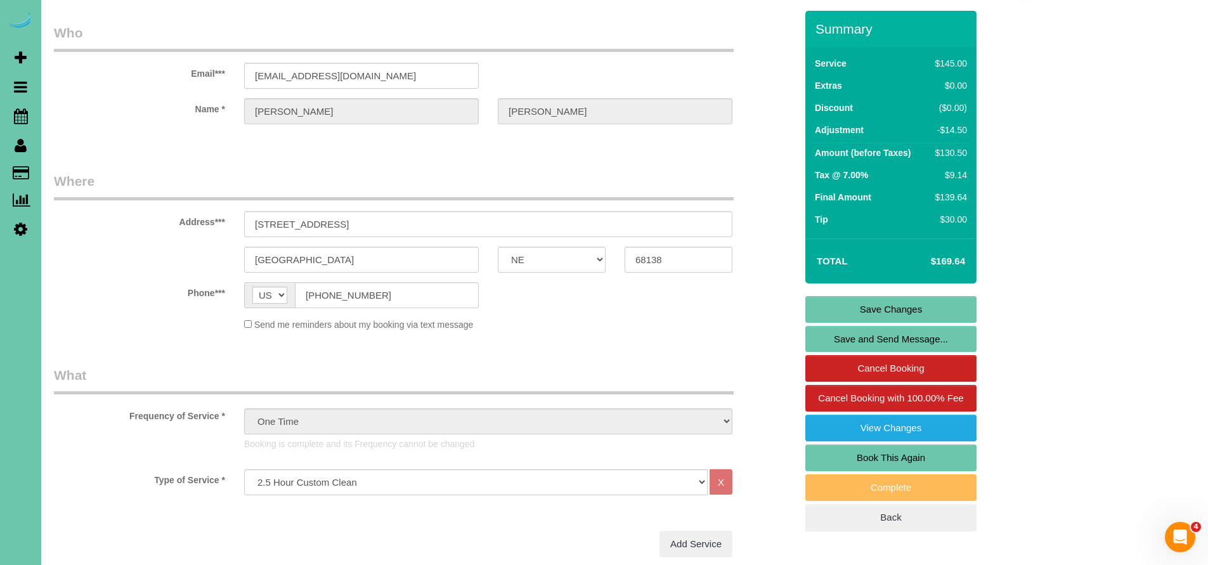
click at [892, 310] on link "Save Changes" at bounding box center [890, 309] width 171 height 27
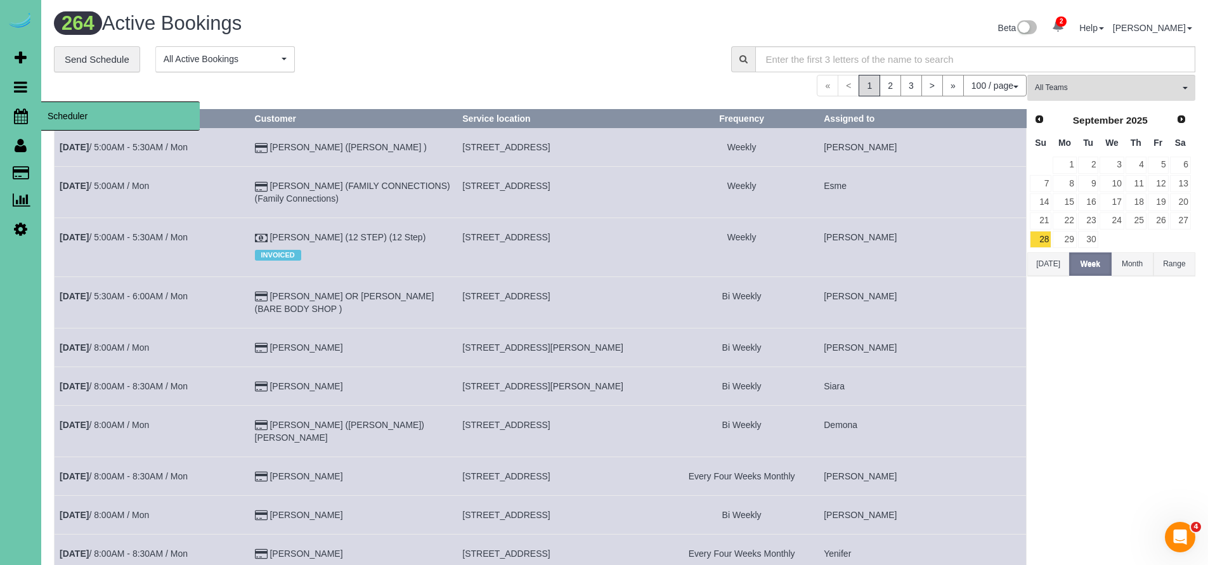
click at [18, 117] on icon at bounding box center [21, 115] width 14 height 15
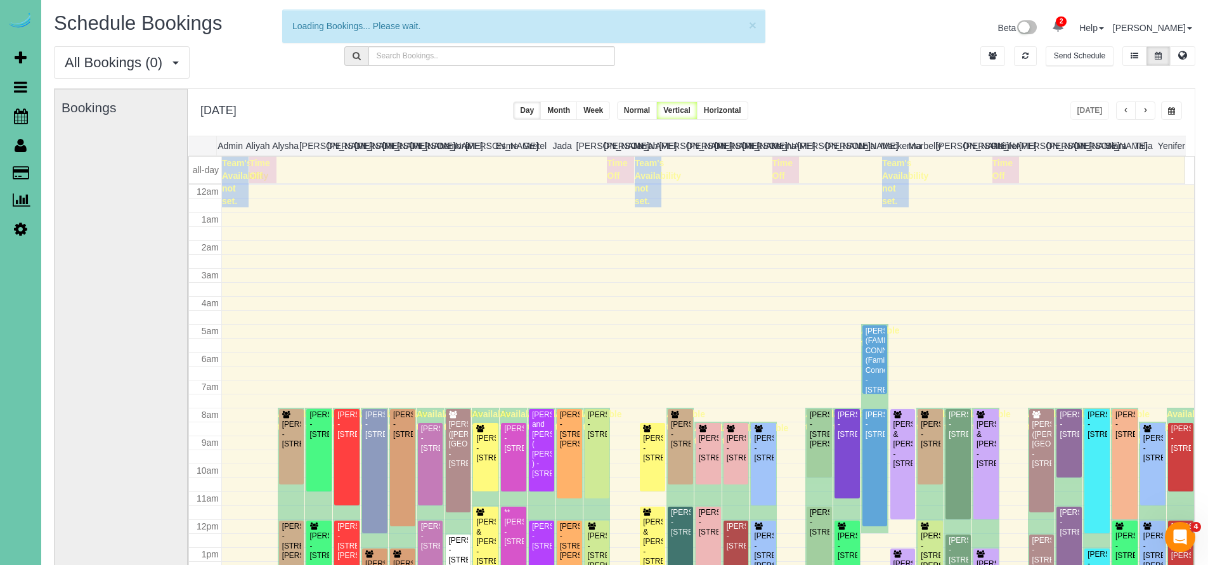
scroll to position [167, 0]
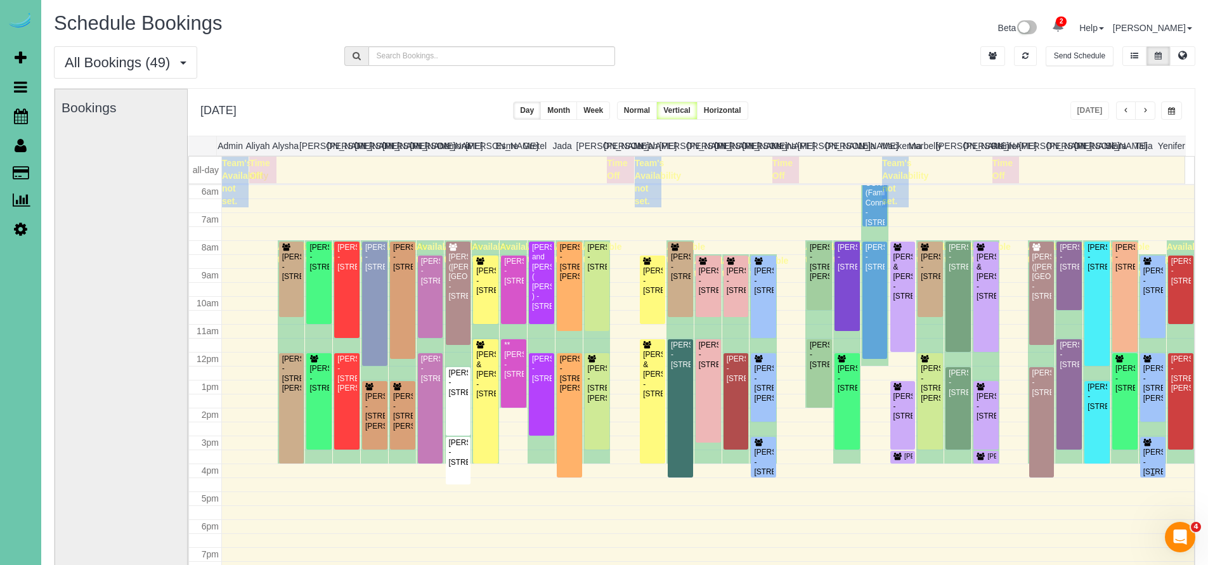
click at [1151, 458] on div "[PERSON_NAME] - [STREET_ADDRESS]" at bounding box center [1152, 462] width 20 height 29
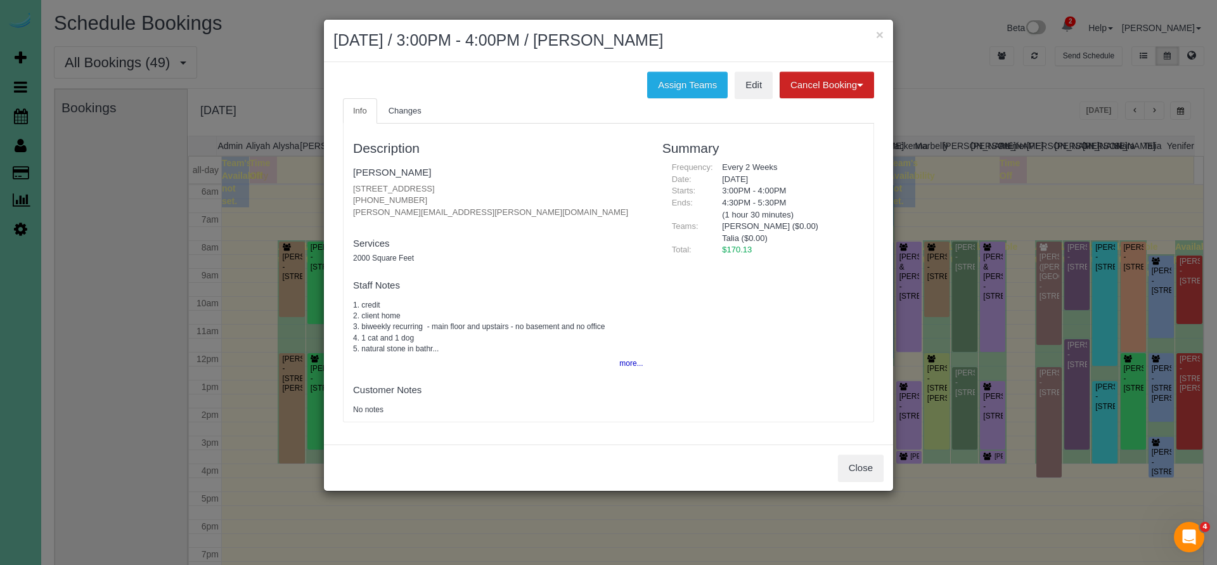
click at [853, 463] on button "Close" at bounding box center [861, 467] width 46 height 27
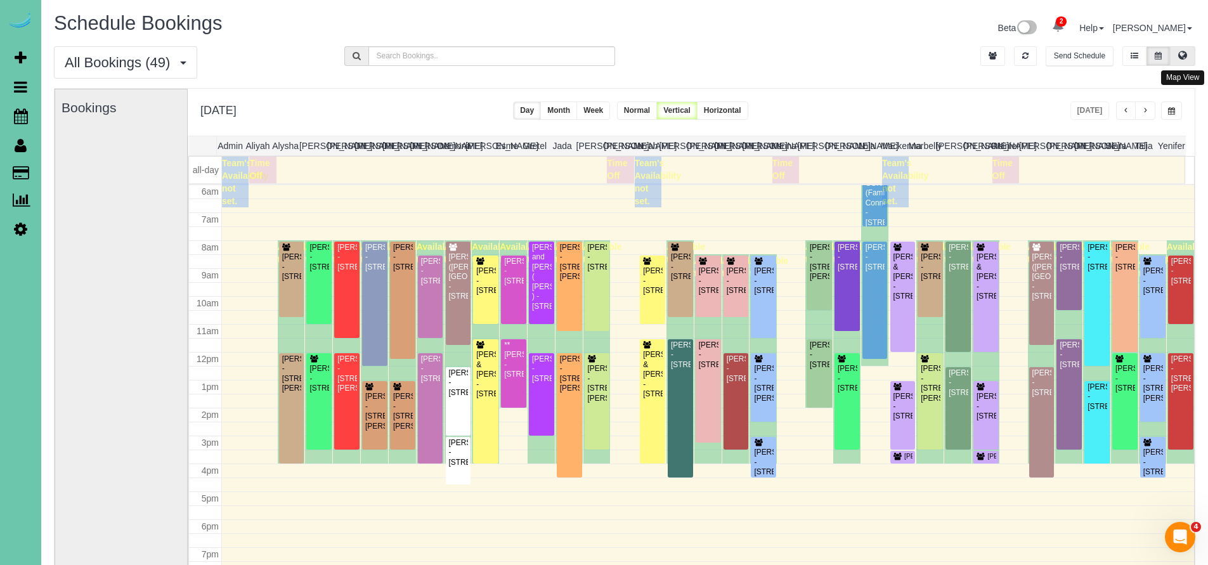
click at [1176, 52] on button at bounding box center [1181, 56] width 25 height 20
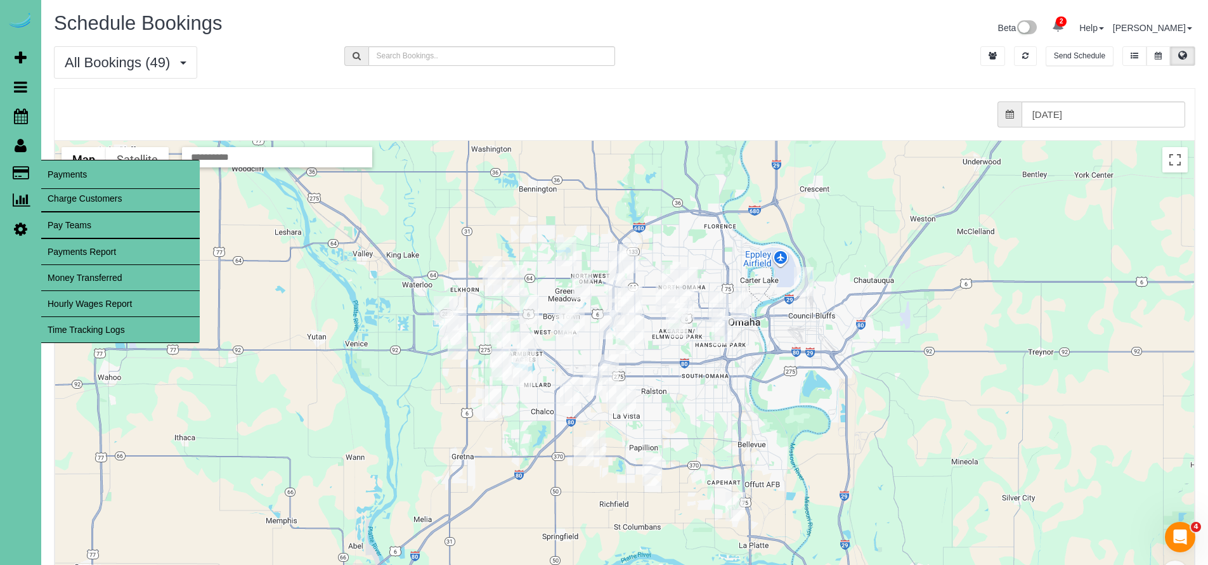
click at [100, 328] on link "Time Tracking Logs" at bounding box center [120, 329] width 158 height 25
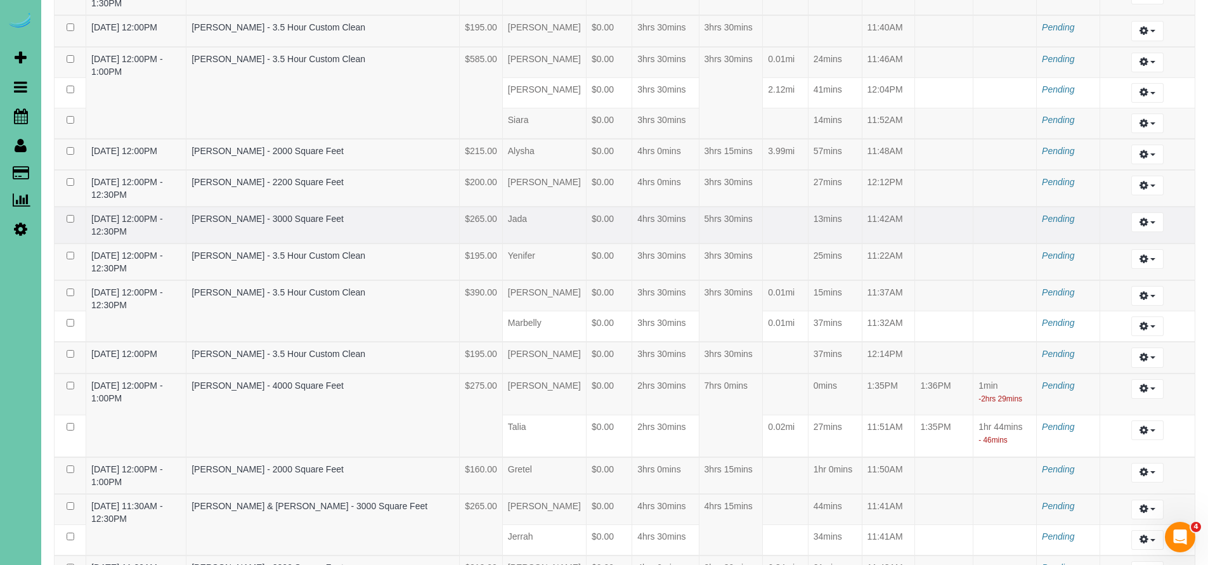
scroll to position [535, 0]
